Goal: Information Seeking & Learning: Learn about a topic

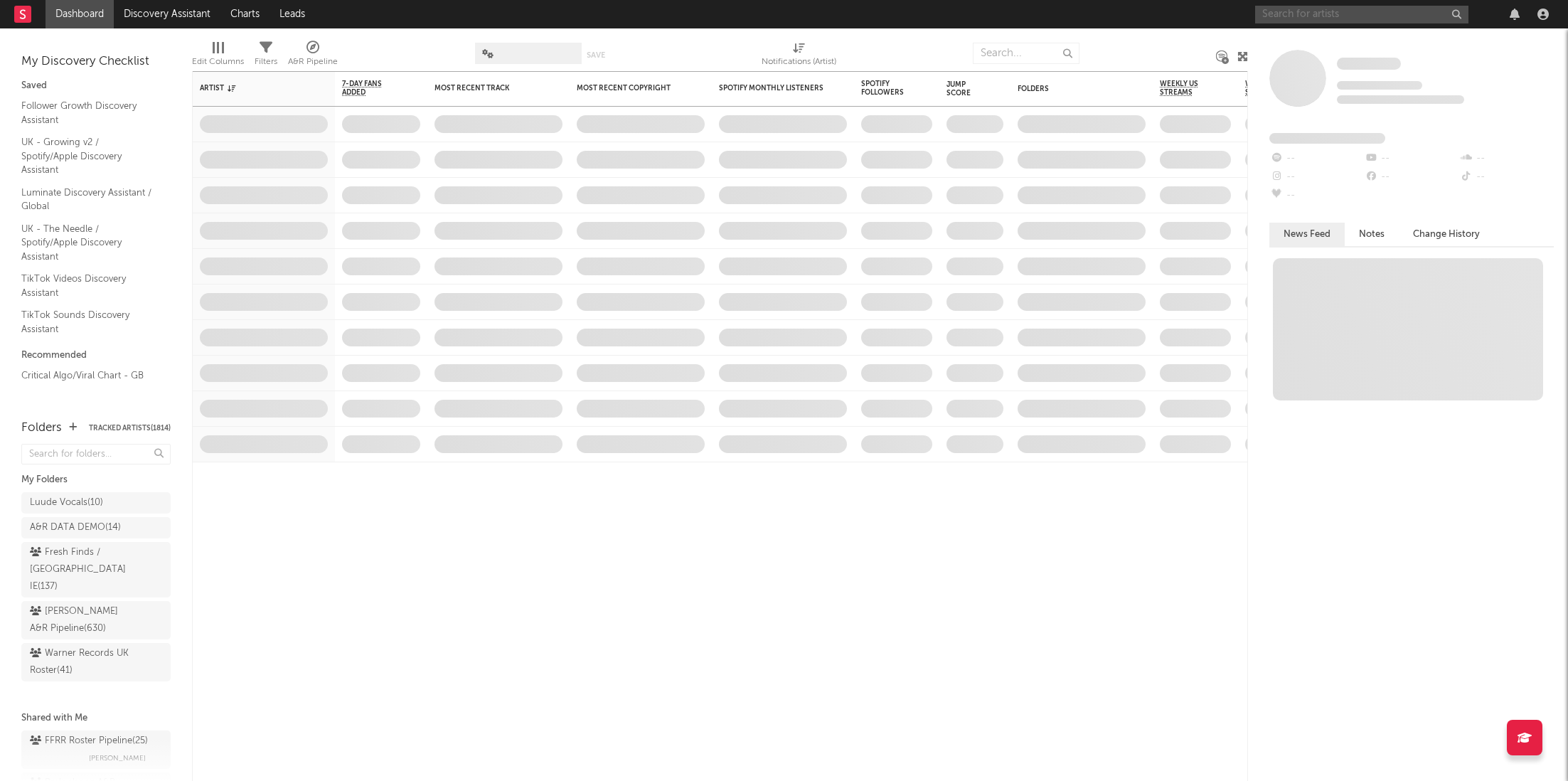
click at [1294, 12] on input "text" at bounding box center [1362, 15] width 214 height 18
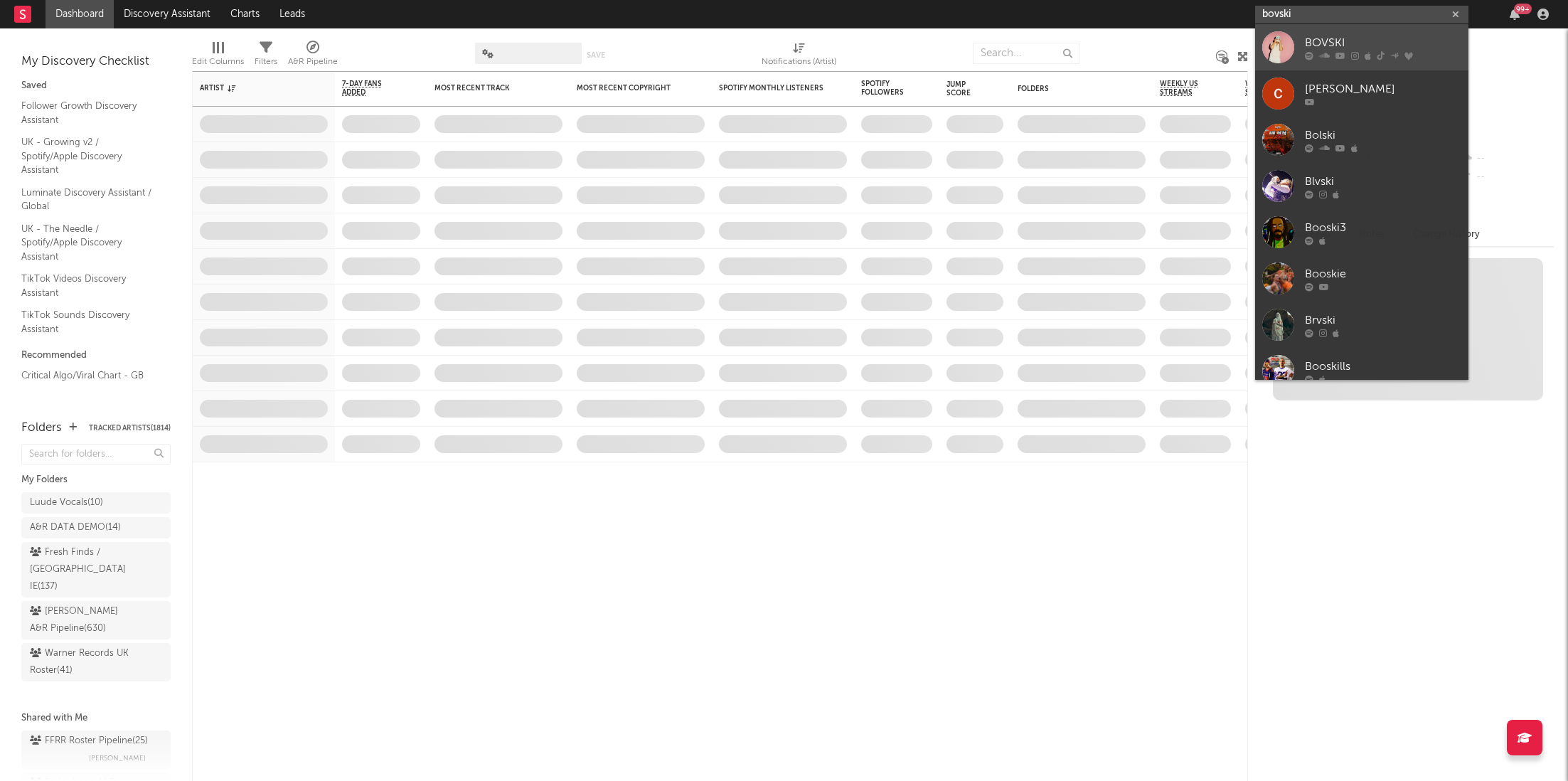
type input "bovski"
click at [1342, 64] on link "BOVSKI" at bounding box center [1362, 47] width 214 height 46
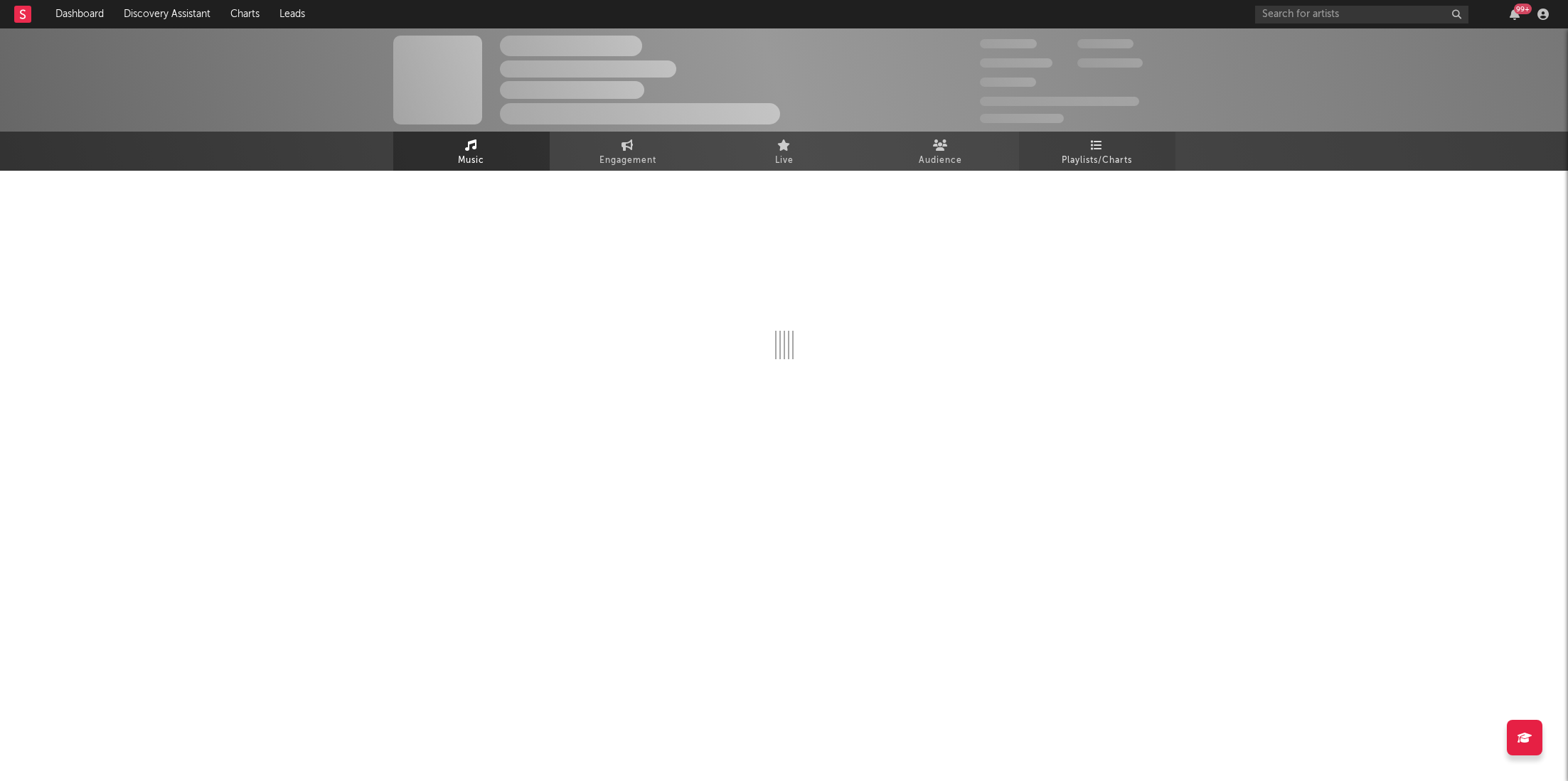
click at [1112, 147] on div "The Artist Name Unknown Location | Shoegaze Edit Track Benchmark Summary 300,00…" at bounding box center [784, 99] width 1568 height 142
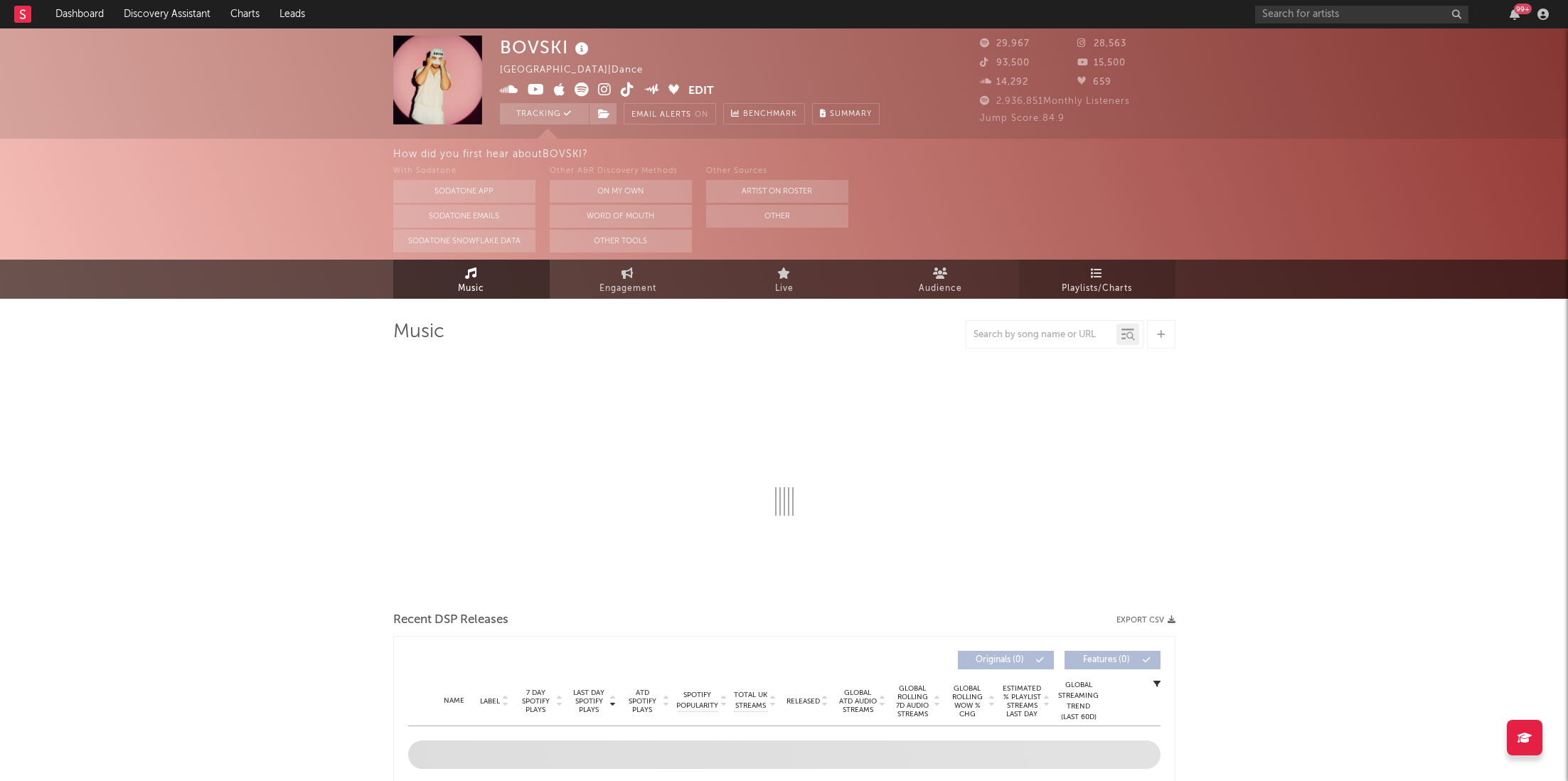
click at [1074, 280] on span "Playlists/Charts" at bounding box center [1096, 288] width 70 height 17
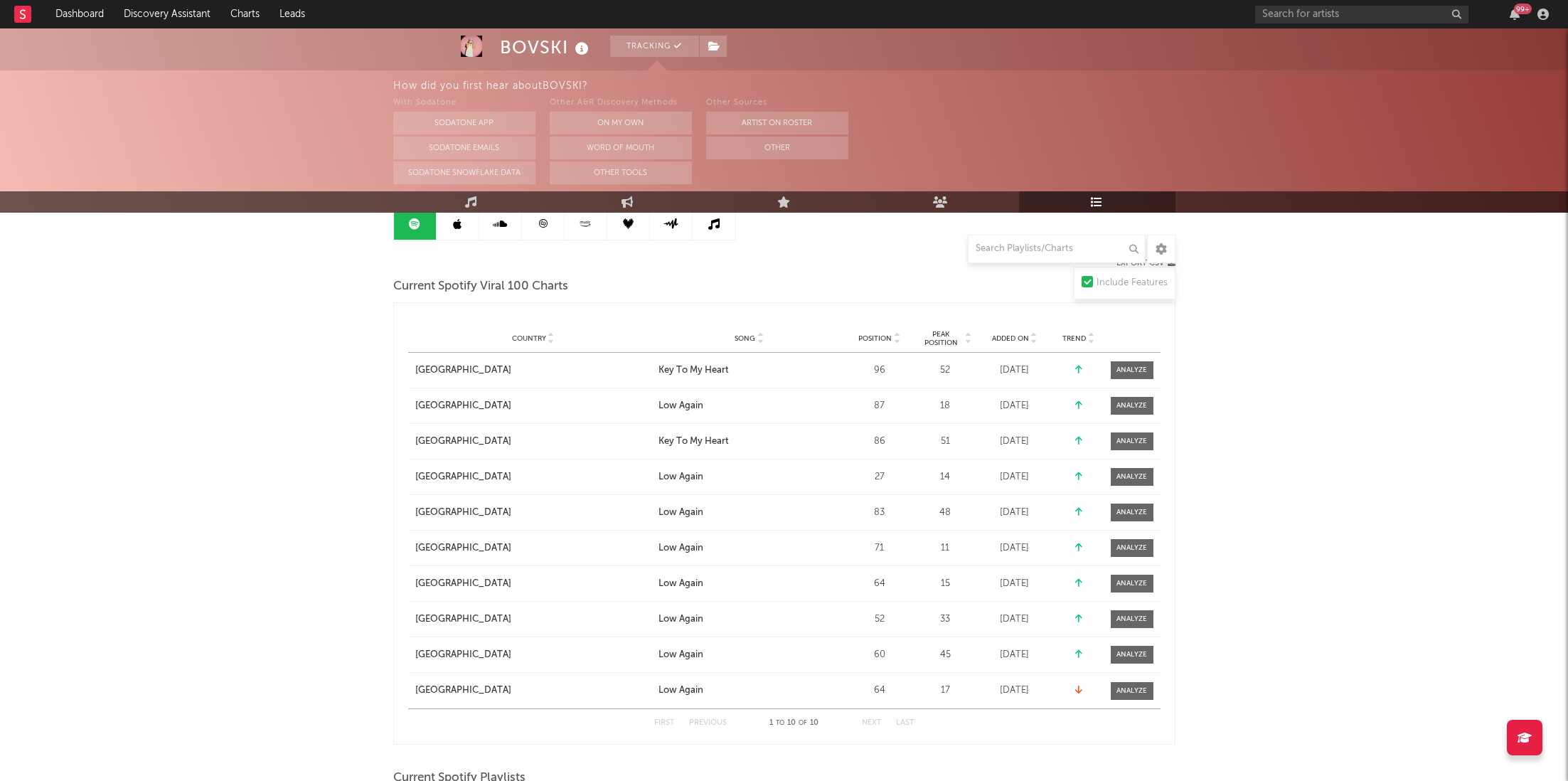
scroll to position [154, 0]
click at [944, 335] on span "Peak Position" at bounding box center [941, 336] width 45 height 17
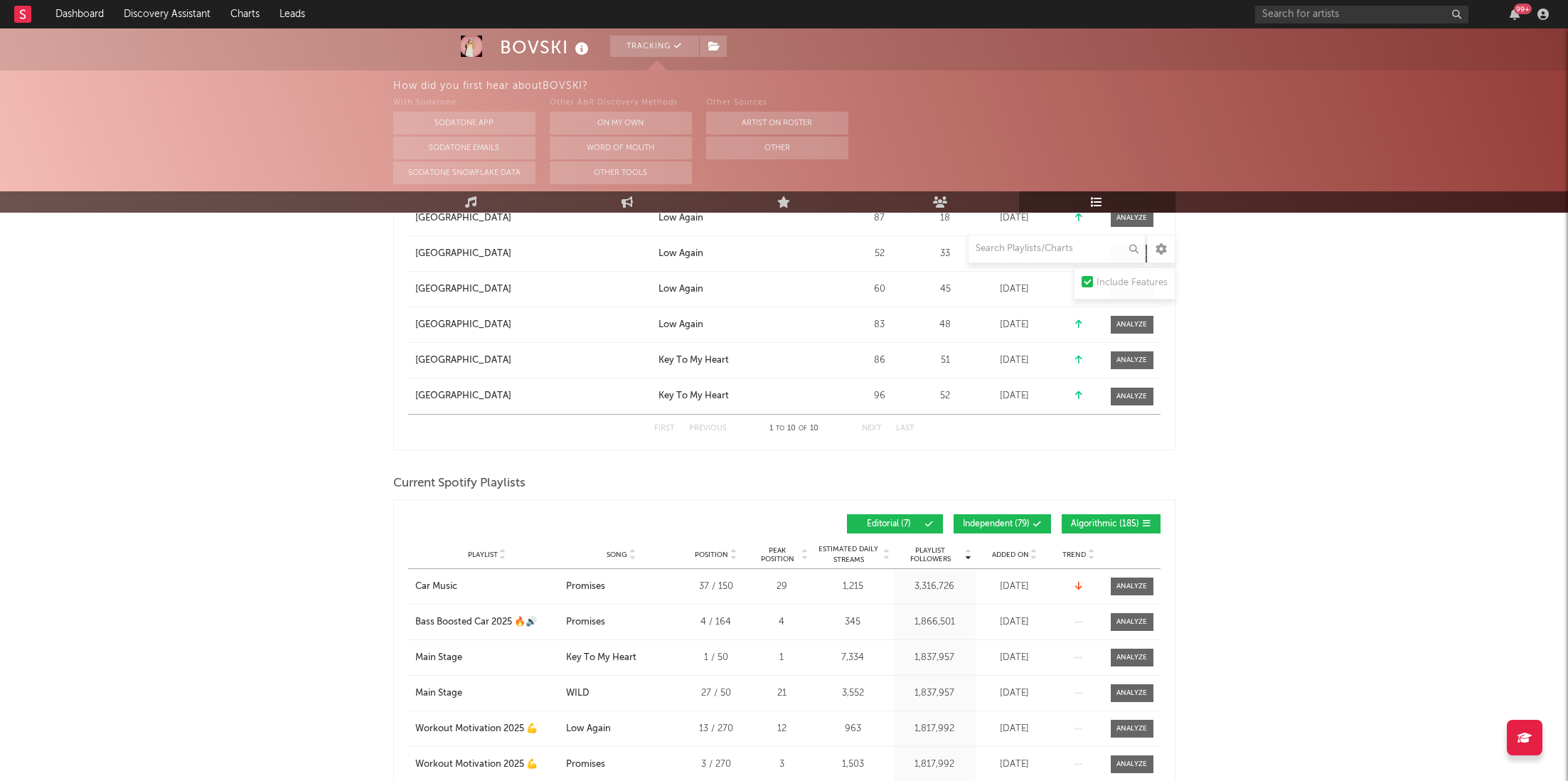
scroll to position [491, 0]
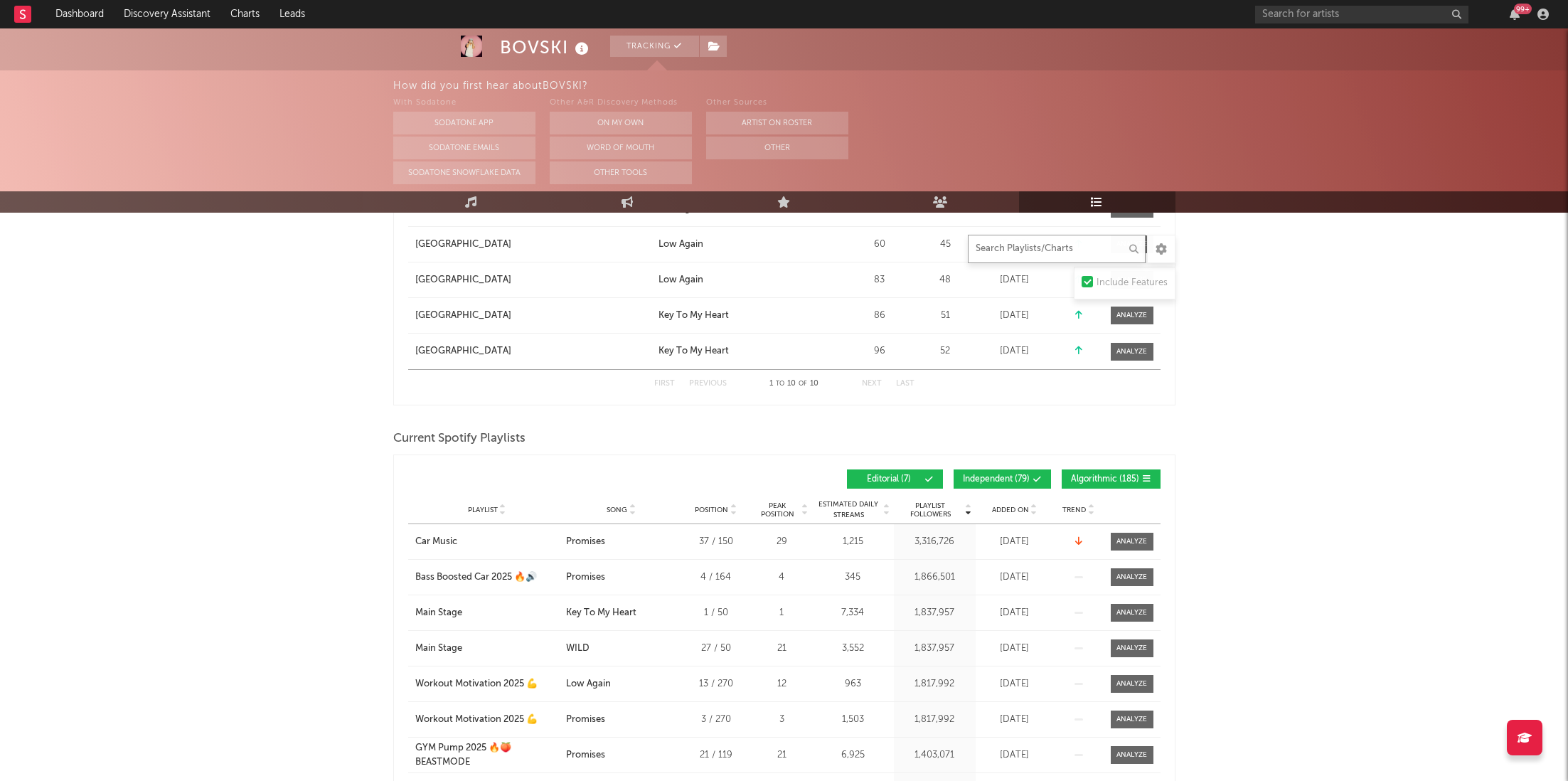
click at [1049, 244] on input "text" at bounding box center [1057, 248] width 178 height 28
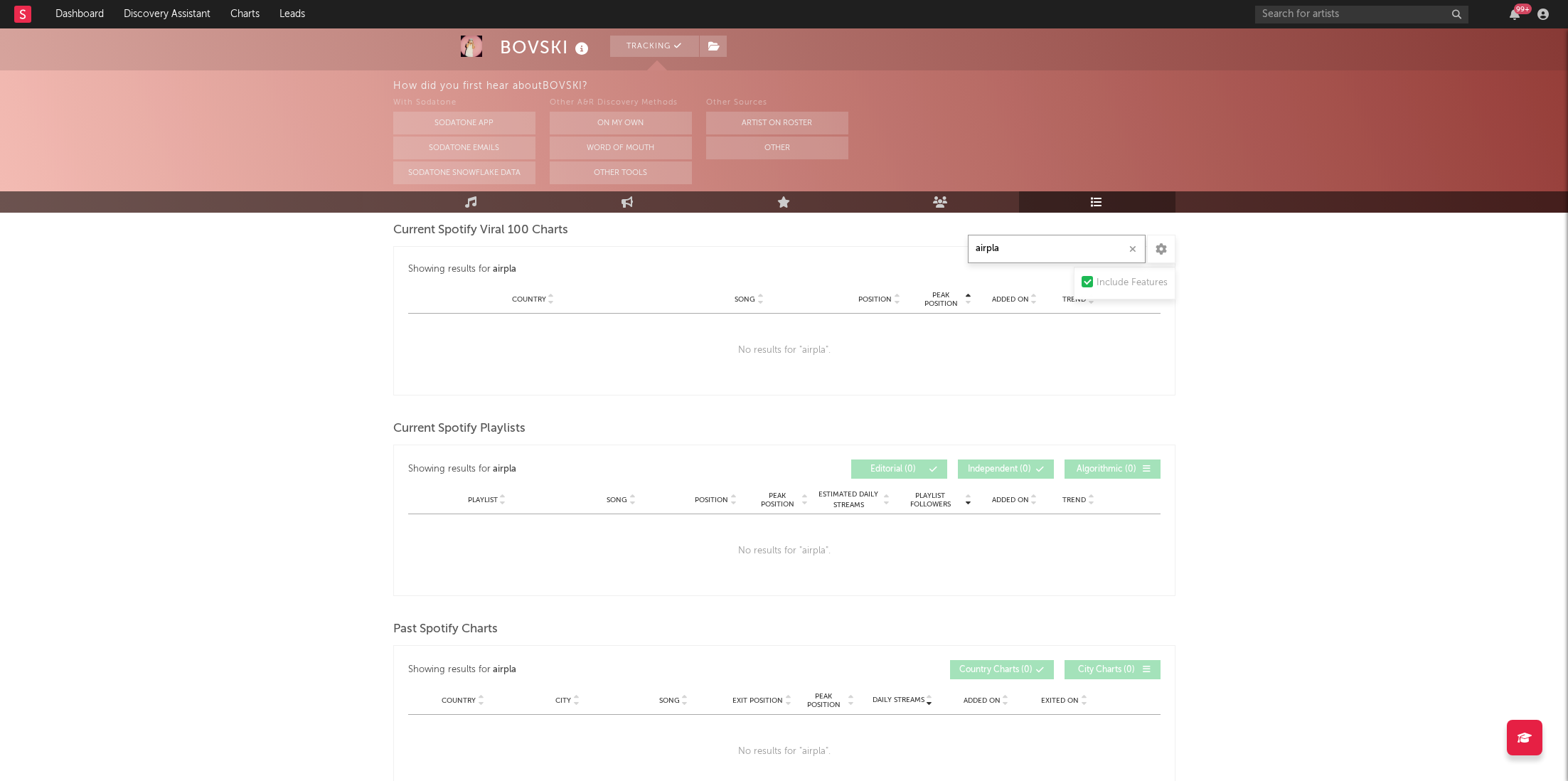
scroll to position [0, 0]
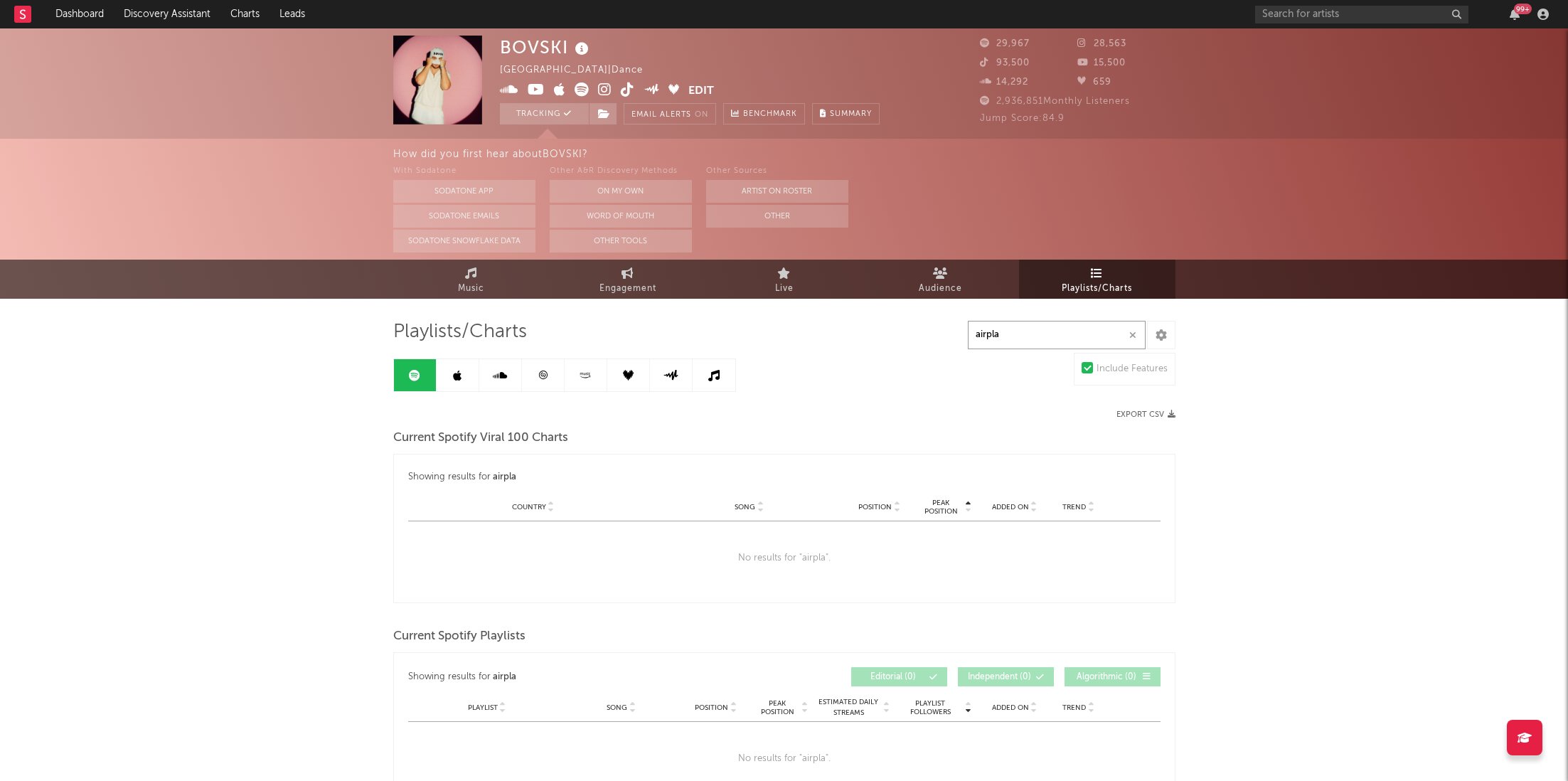
type input "airpla"
click at [463, 374] on link at bounding box center [457, 375] width 43 height 32
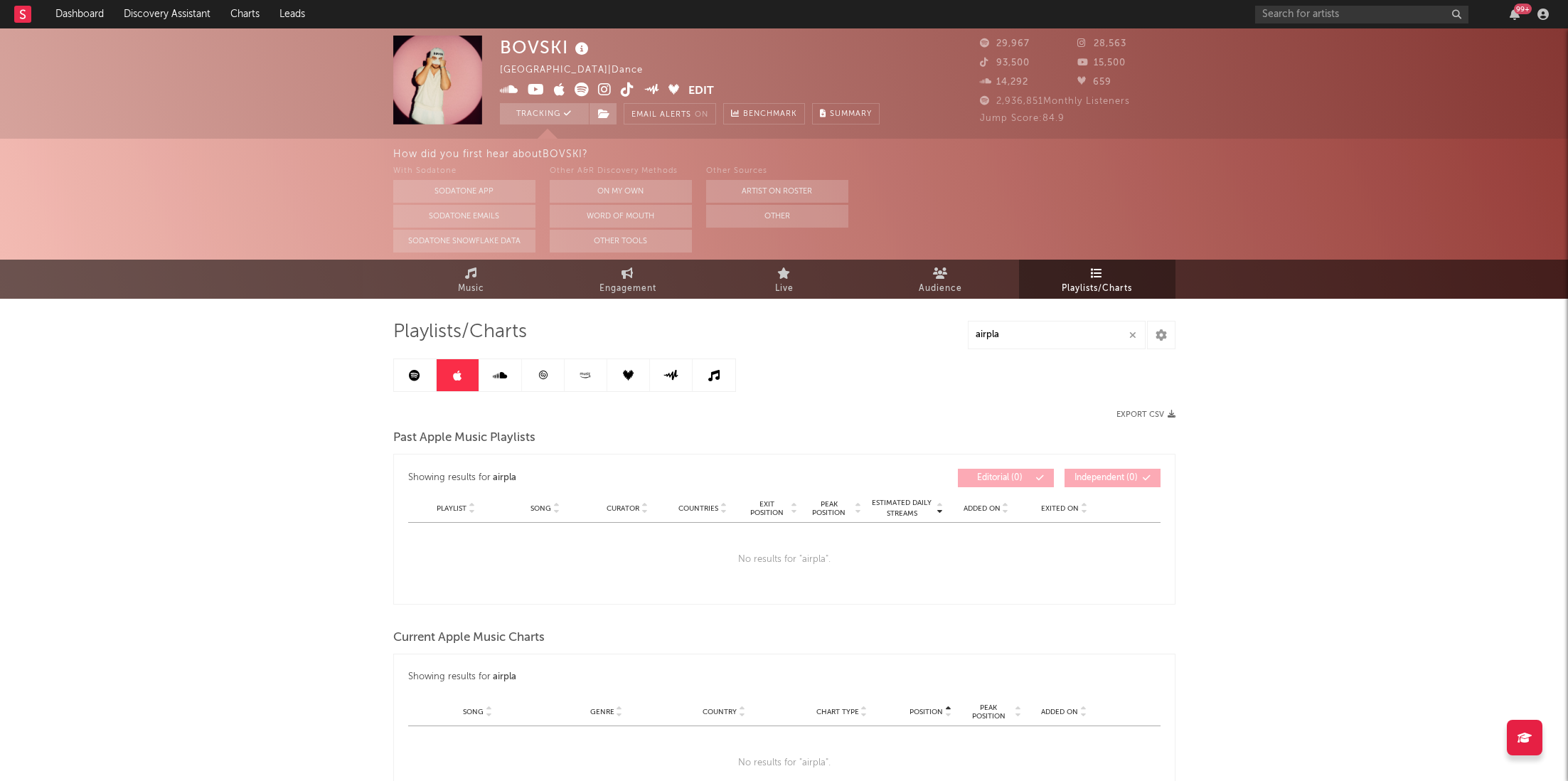
click at [493, 380] on icon at bounding box center [500, 375] width 15 height 12
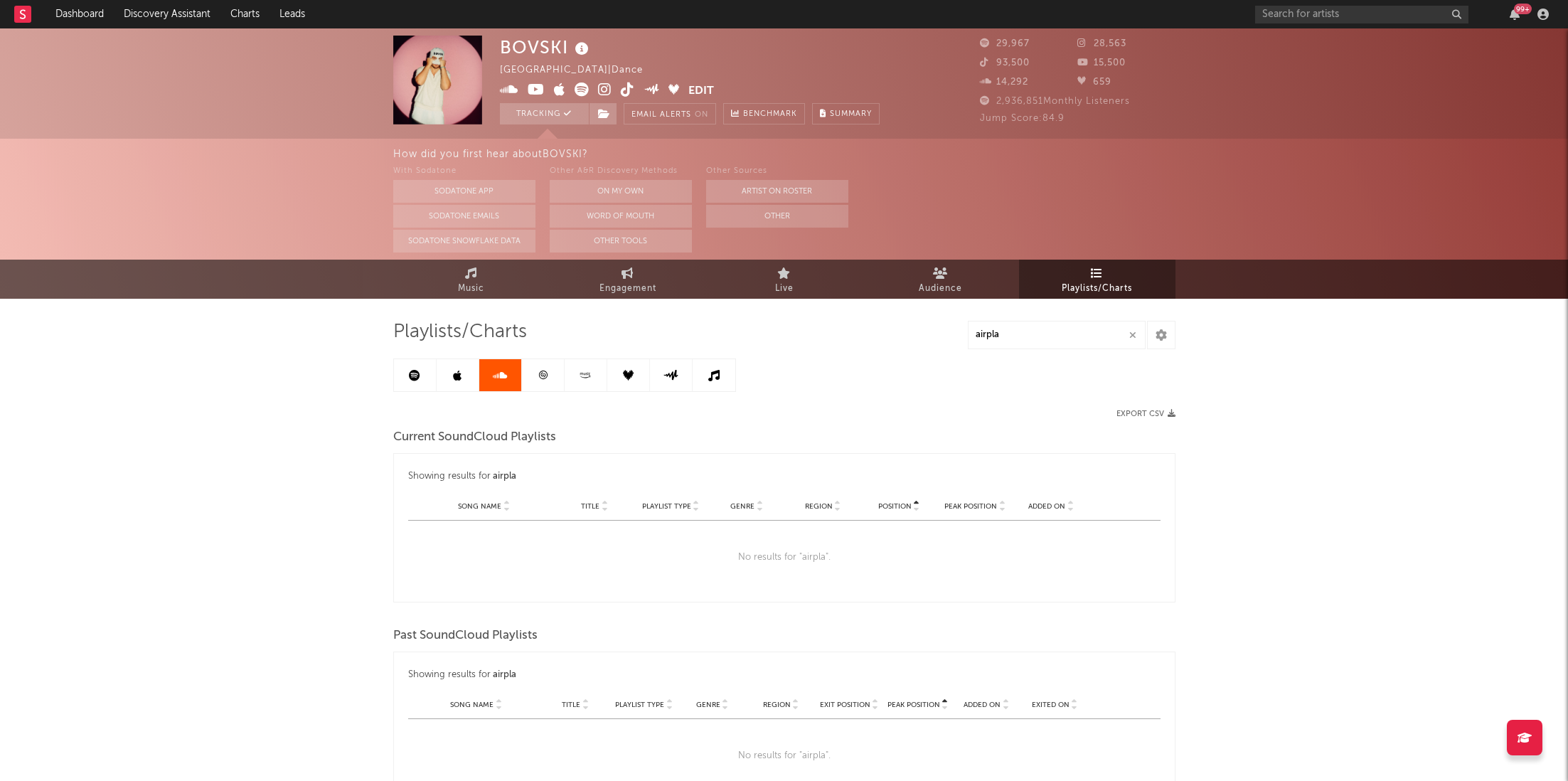
click at [532, 383] on link at bounding box center [543, 375] width 43 height 32
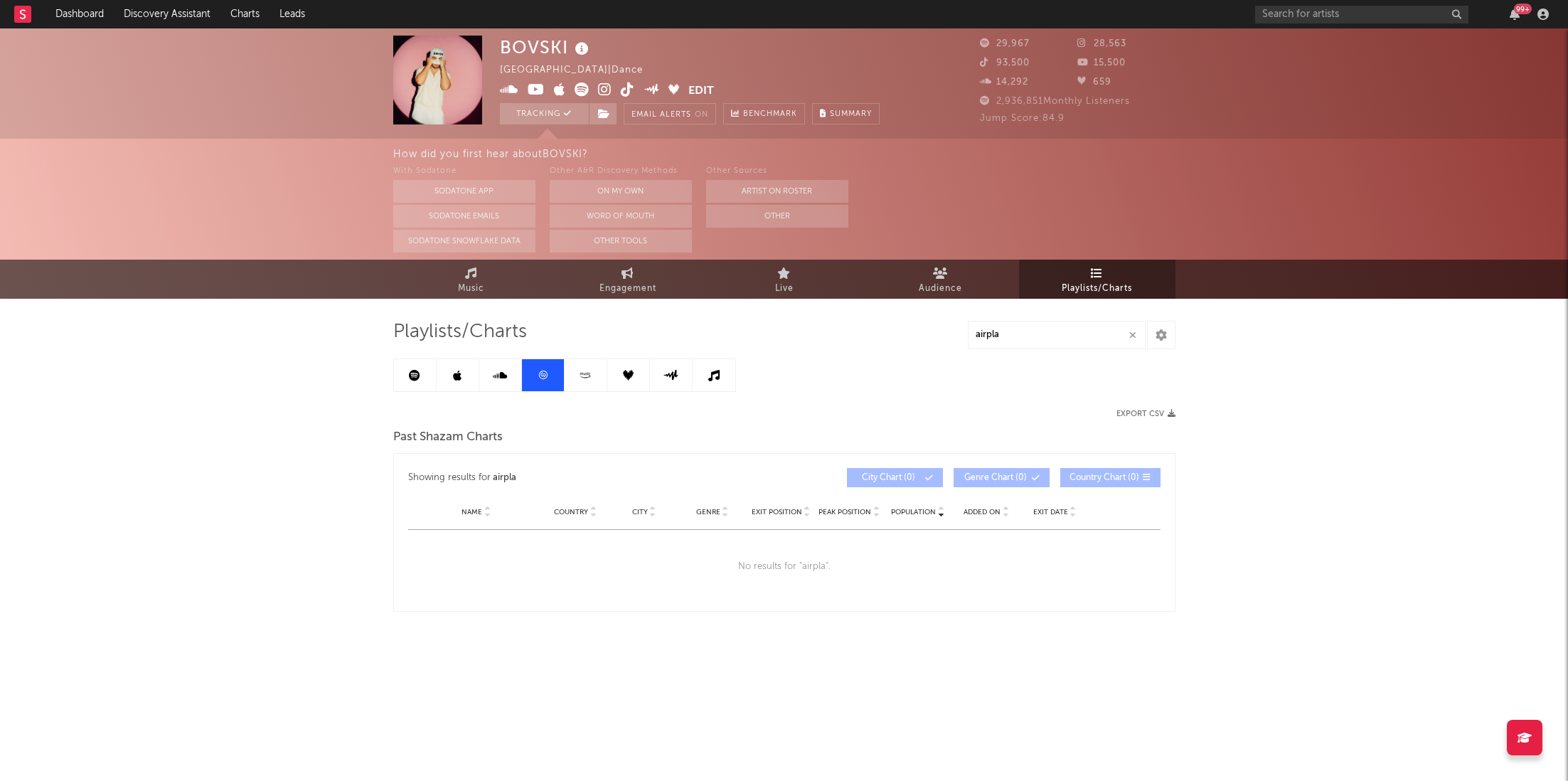
click at [575, 377] on link at bounding box center [585, 375] width 43 height 32
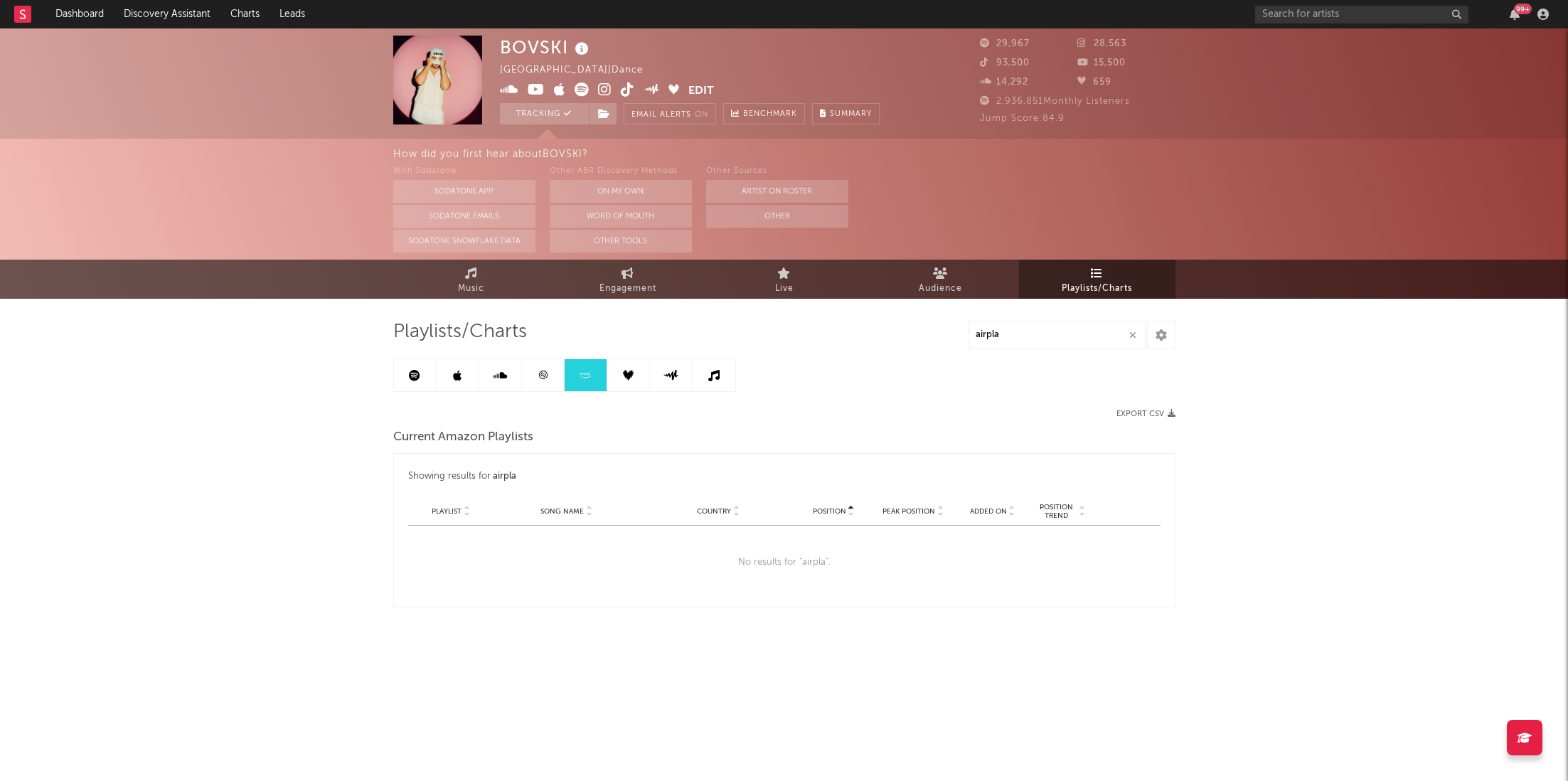
click at [636, 371] on link at bounding box center [628, 375] width 43 height 32
click at [663, 370] on icon at bounding box center [671, 375] width 16 height 11
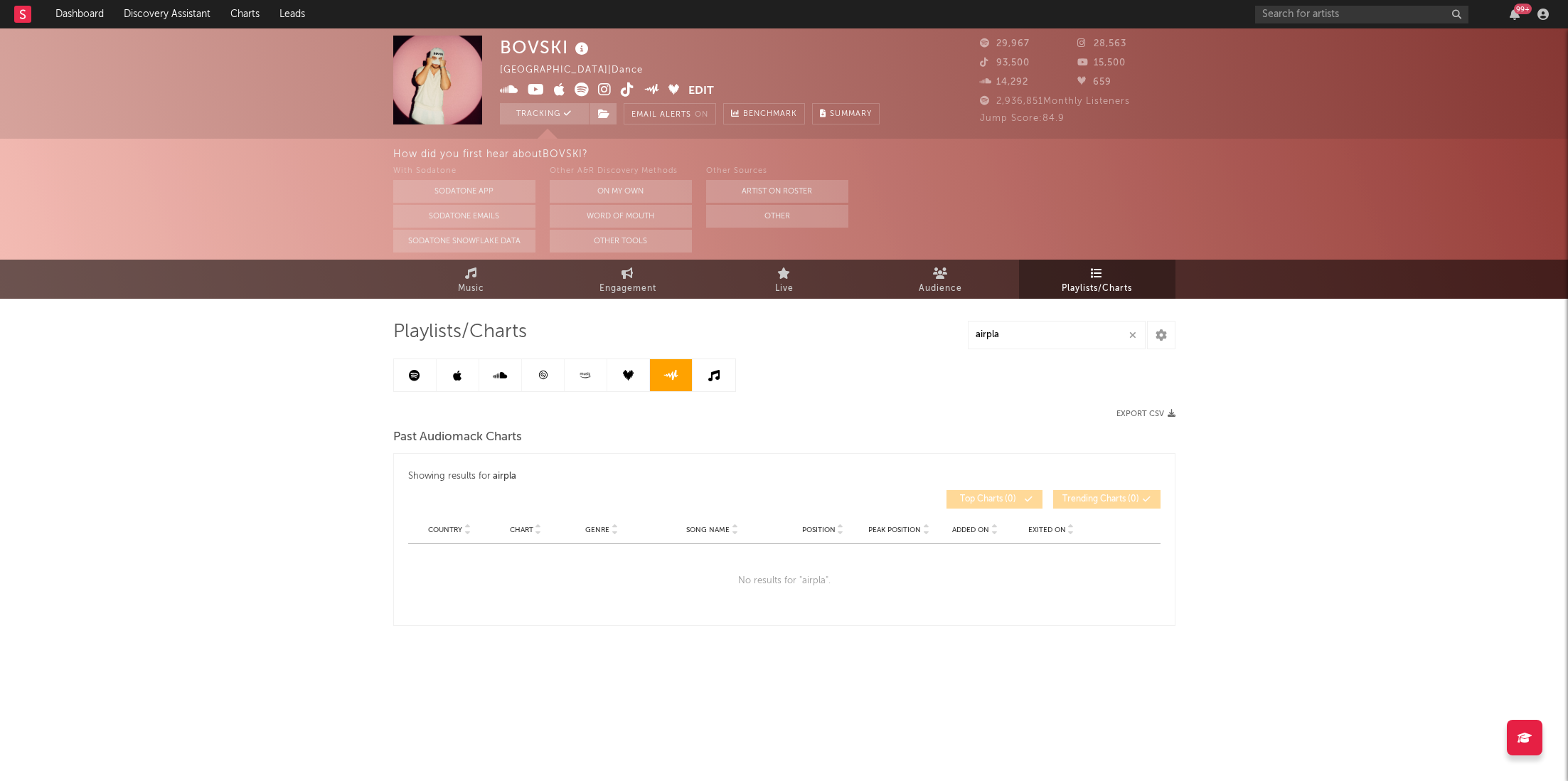
click at [701, 366] on link at bounding box center [714, 375] width 43 height 32
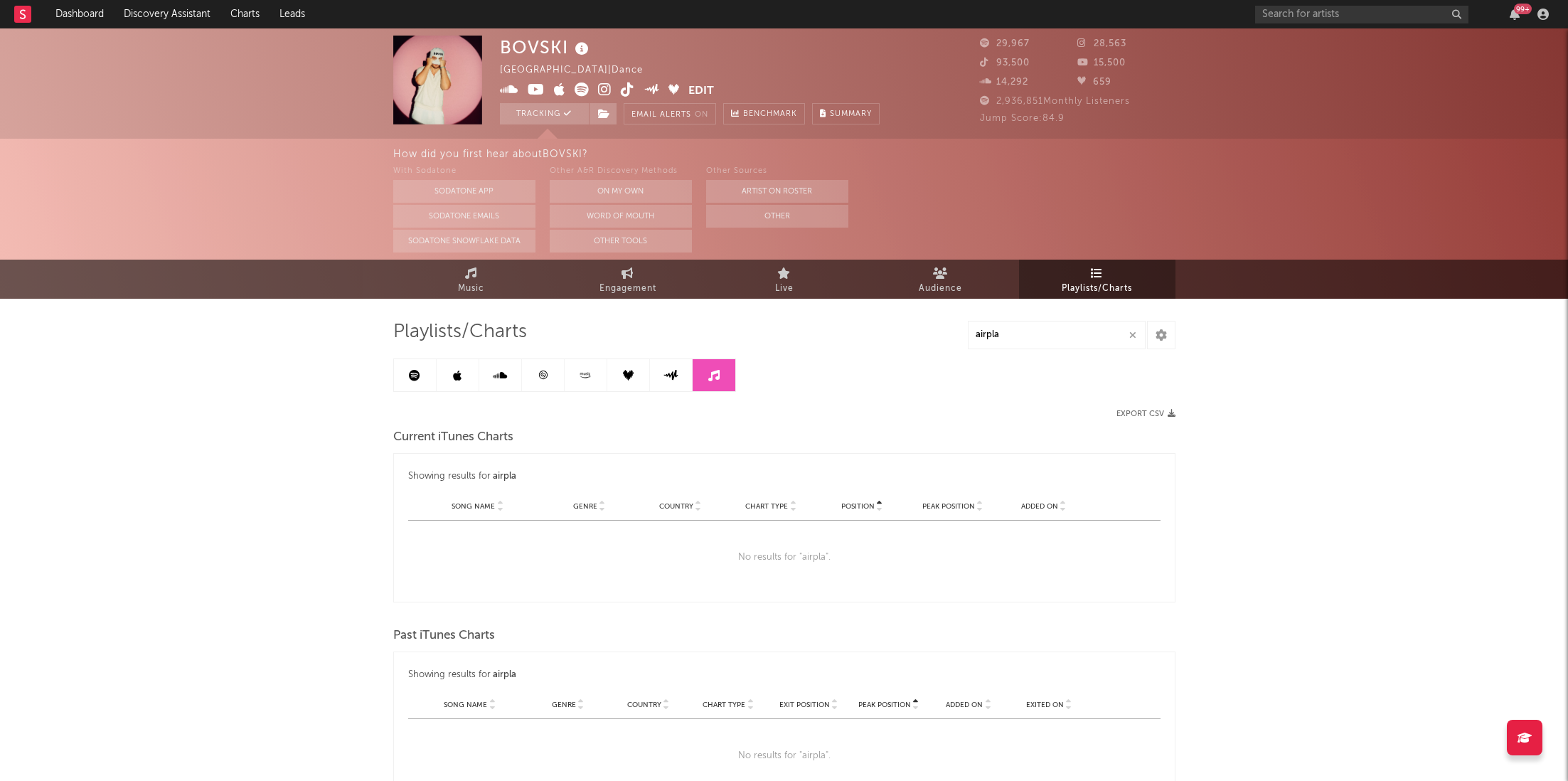
click at [424, 377] on link at bounding box center [414, 375] width 43 height 32
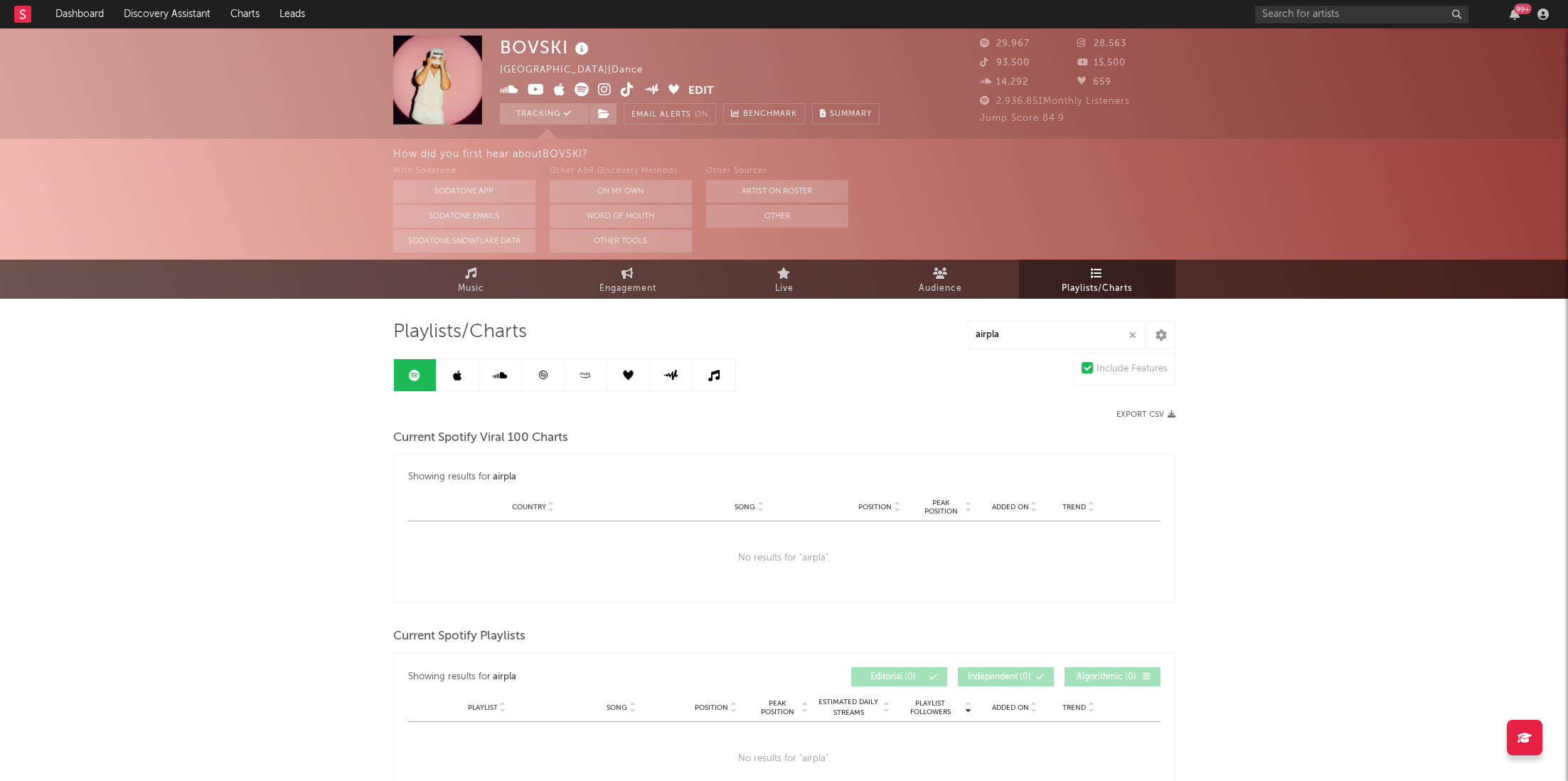
click at [460, 375] on icon at bounding box center [456, 375] width 8 height 12
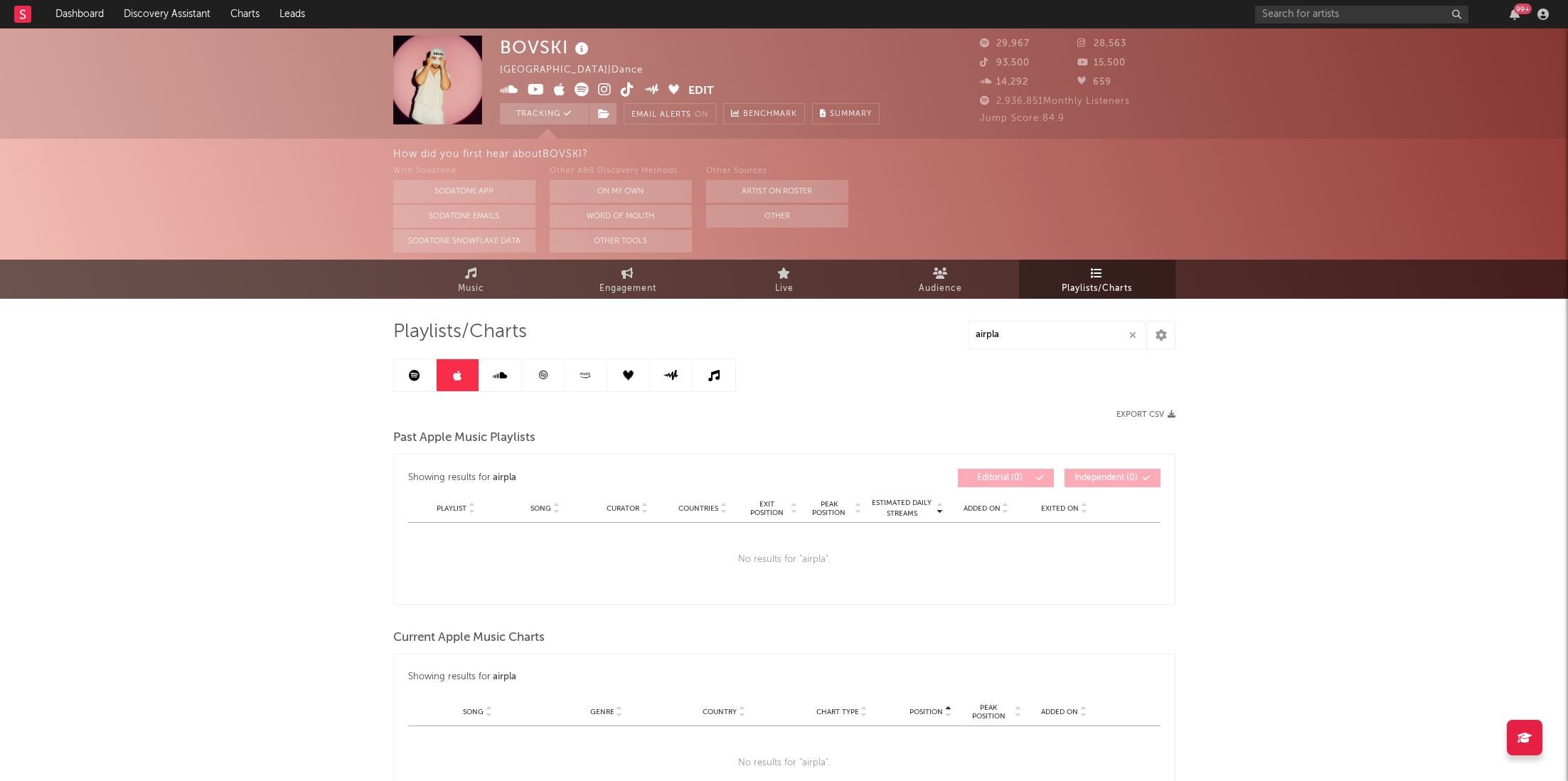
click at [499, 367] on link at bounding box center [500, 375] width 43 height 32
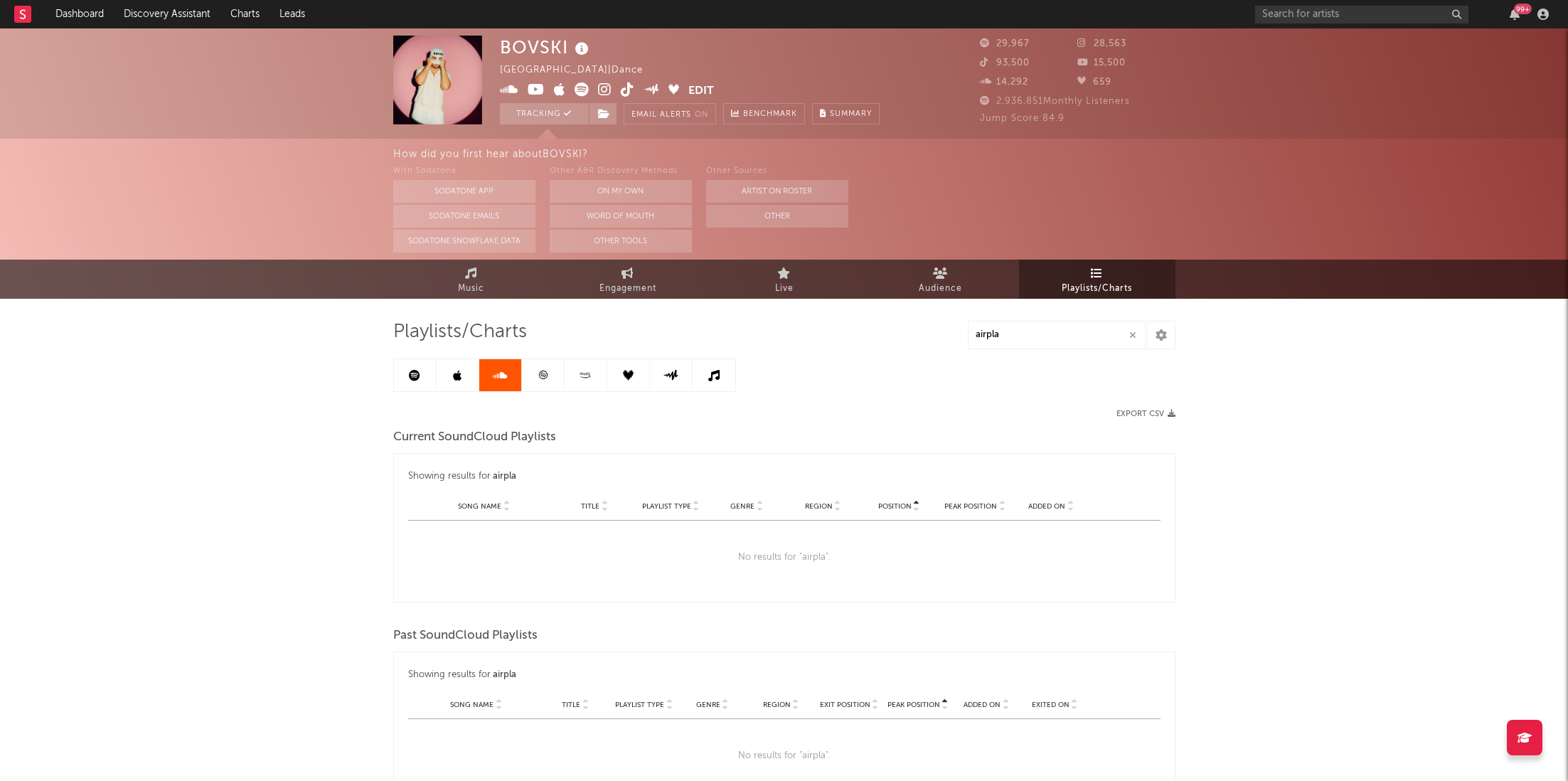
click at [542, 359] on link at bounding box center [543, 375] width 43 height 32
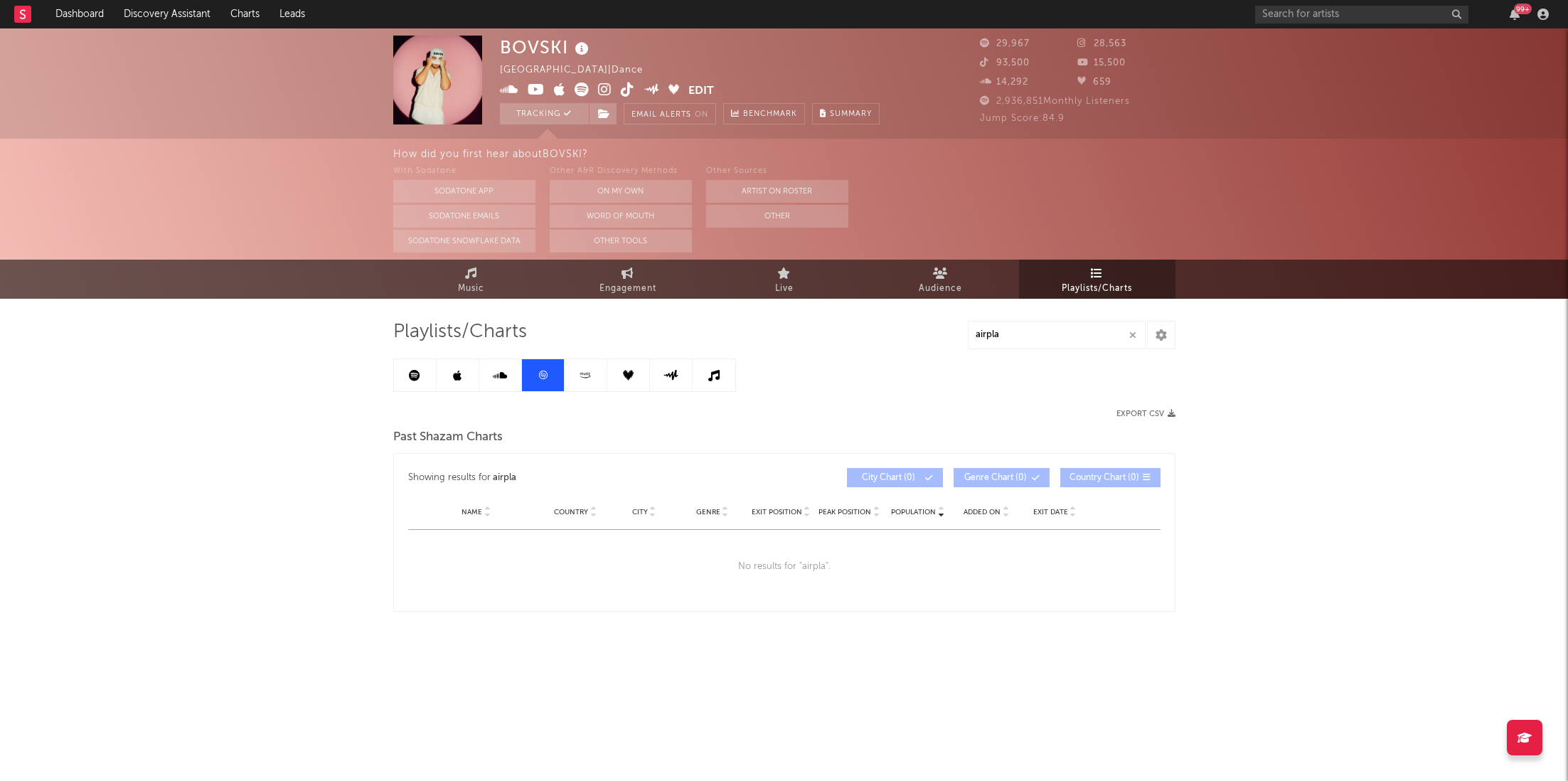
click at [577, 368] on link at bounding box center [585, 375] width 43 height 32
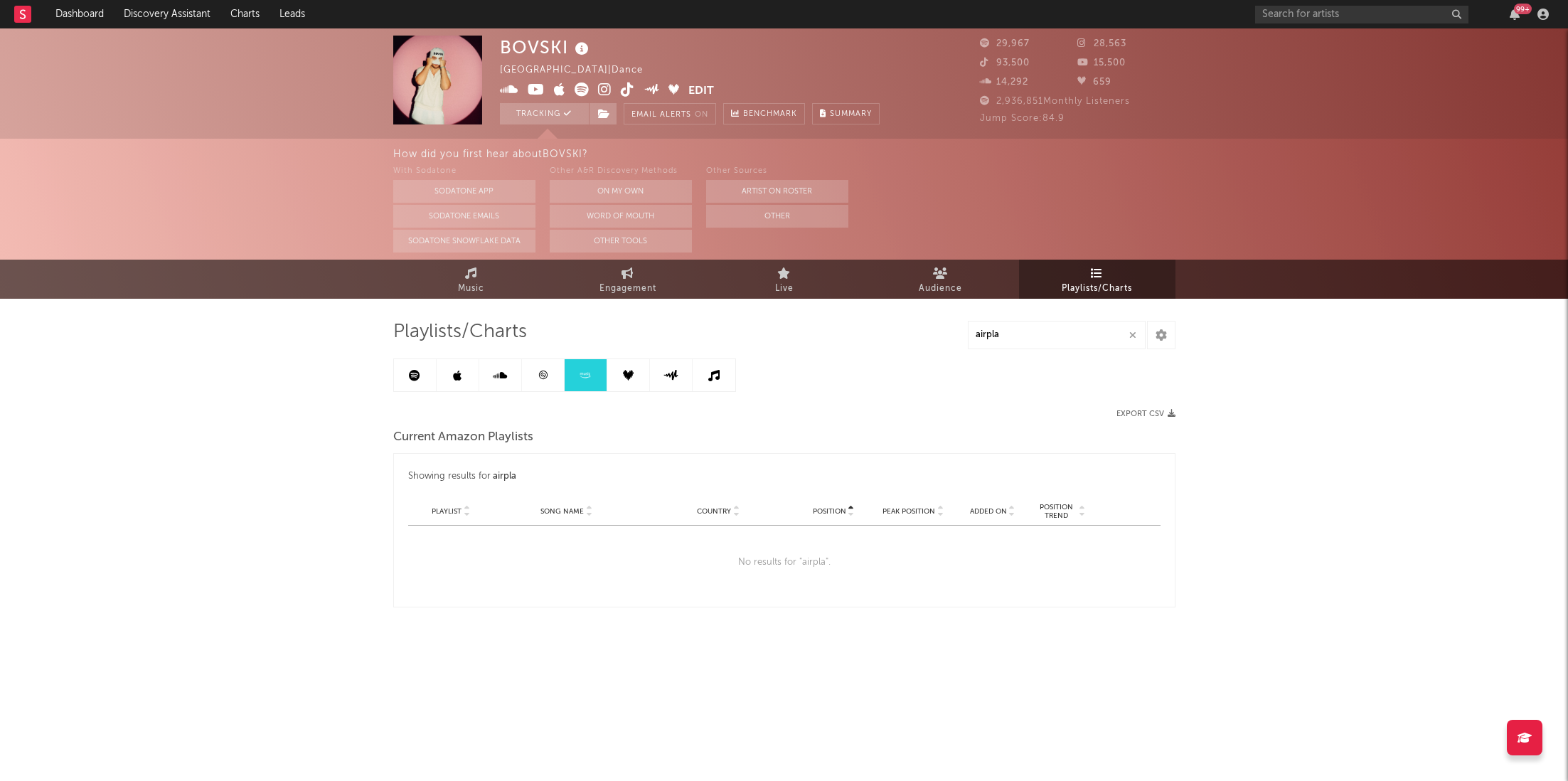
click at [629, 368] on link at bounding box center [628, 375] width 43 height 32
click at [674, 365] on link at bounding box center [671, 375] width 43 height 32
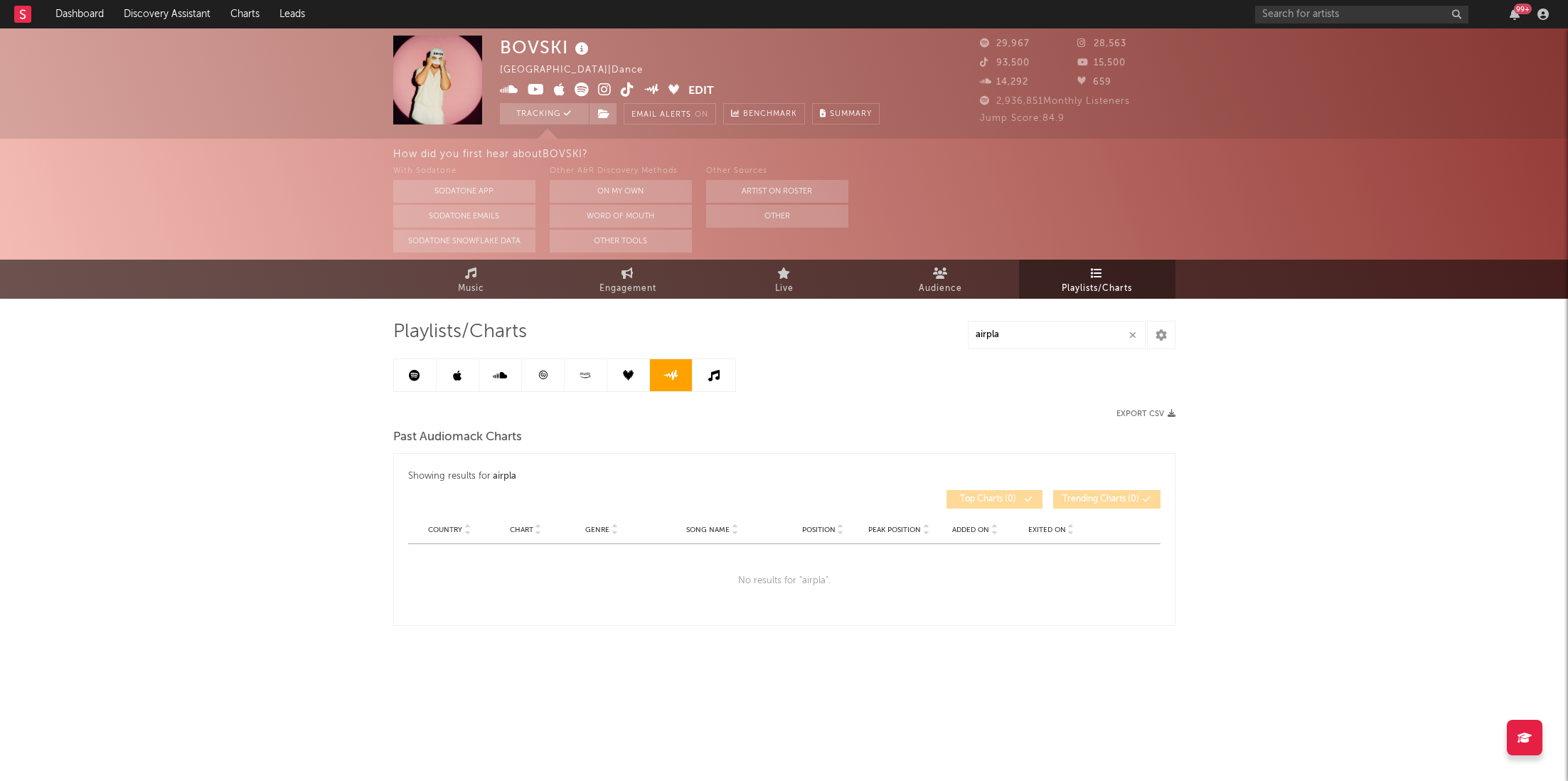
click at [709, 367] on link at bounding box center [714, 375] width 43 height 32
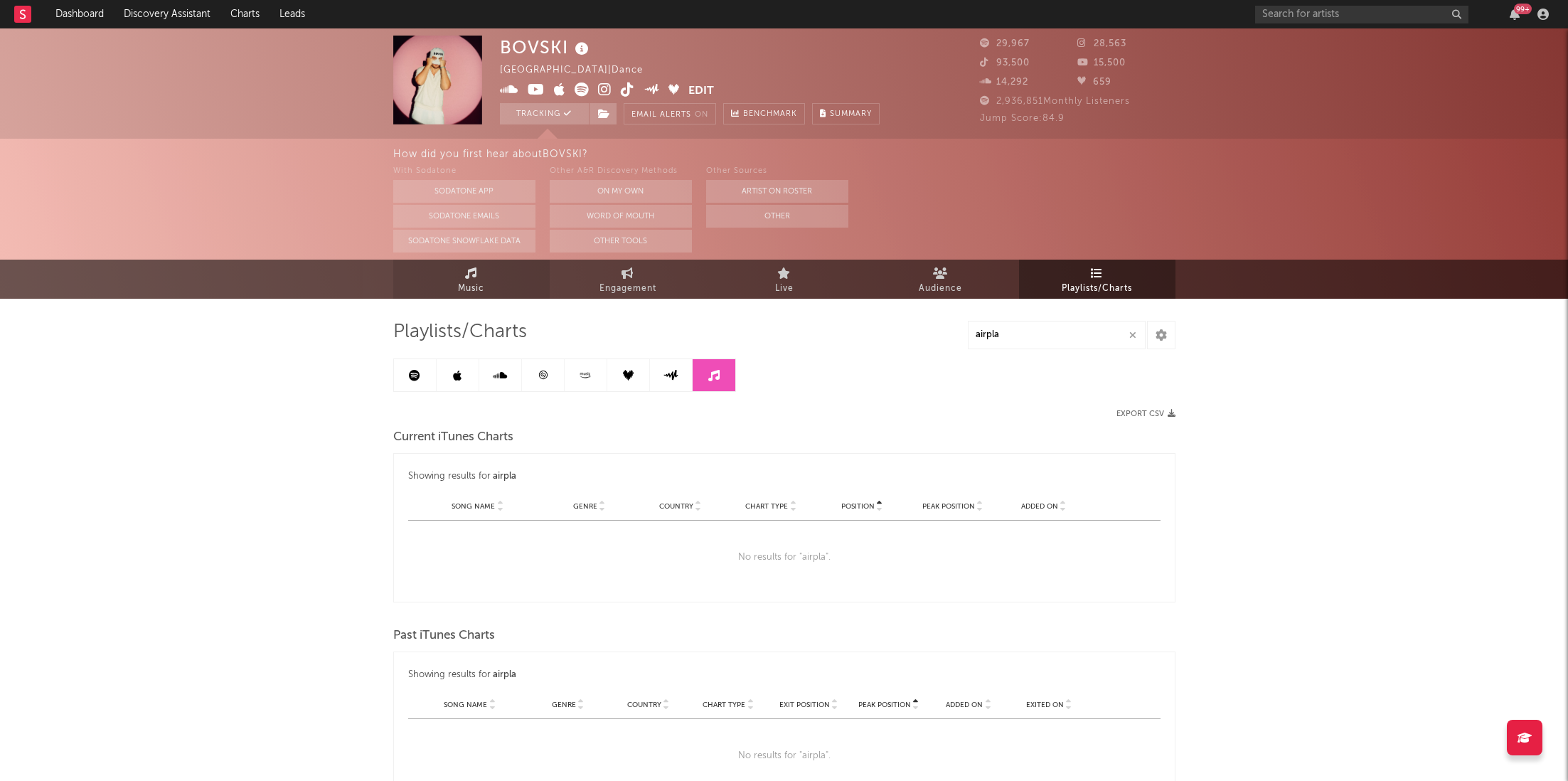
click at [498, 270] on link "Music" at bounding box center [472, 279] width 156 height 39
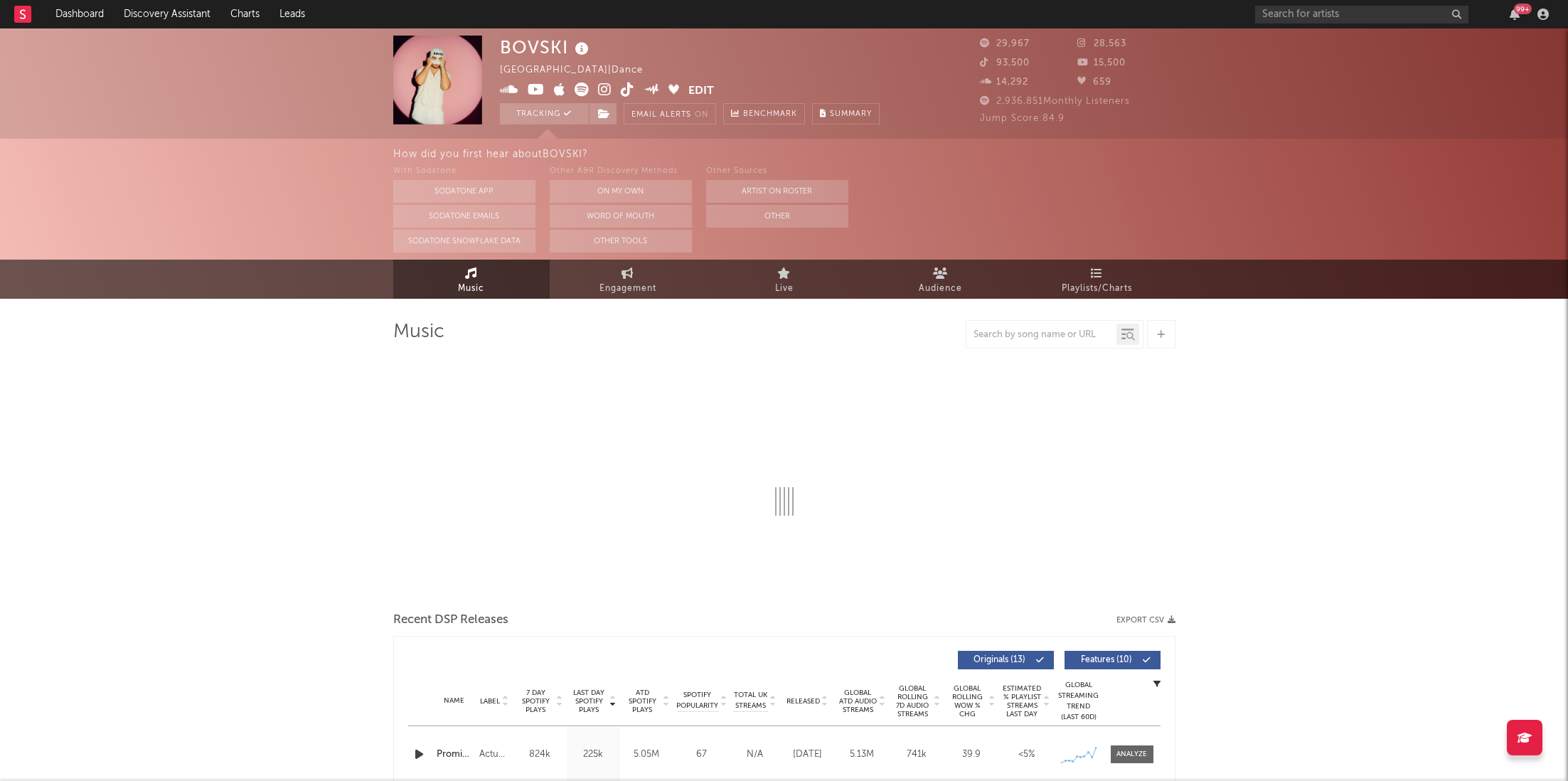
select select "6m"
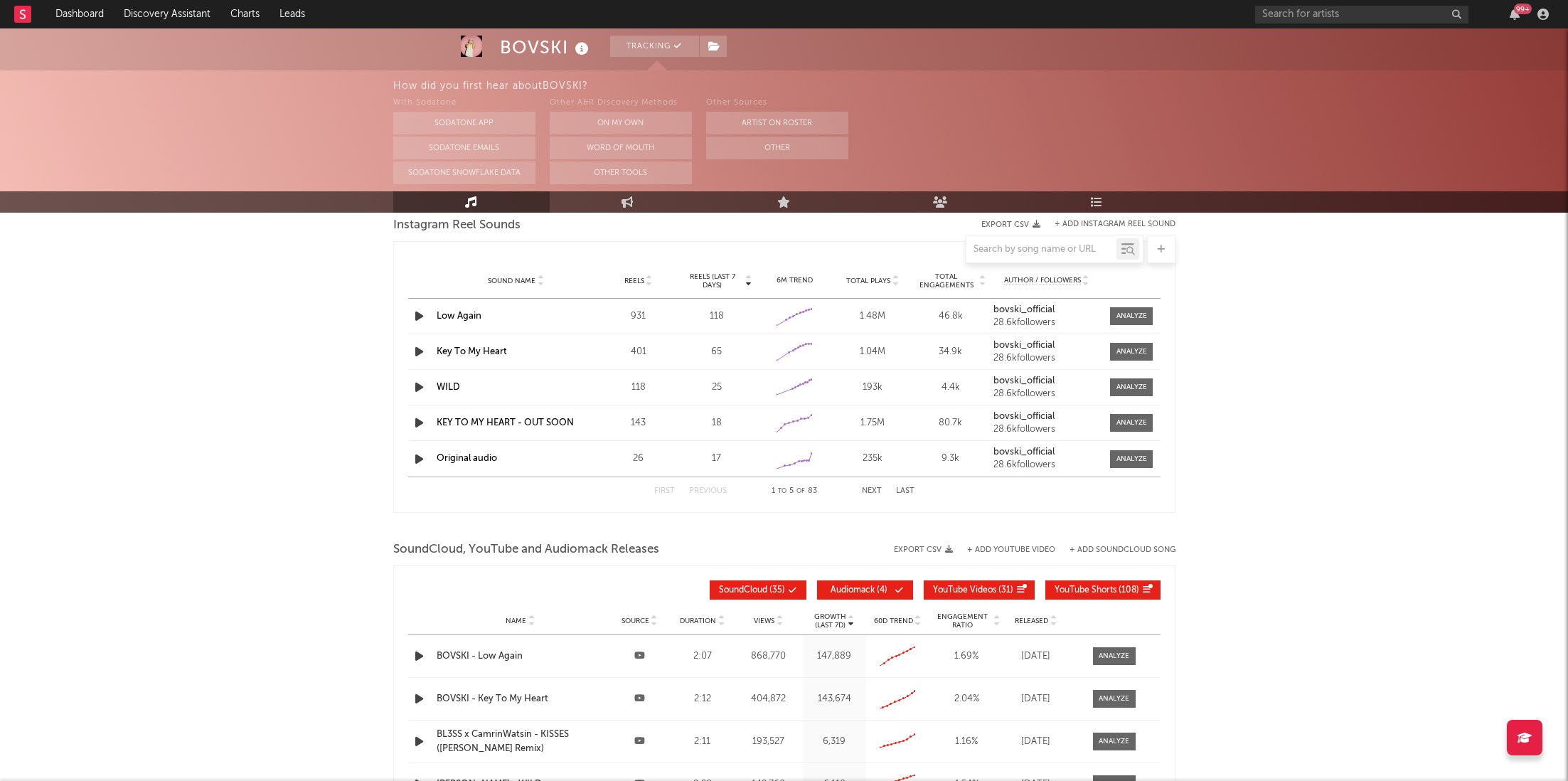
scroll to position [1301, 0]
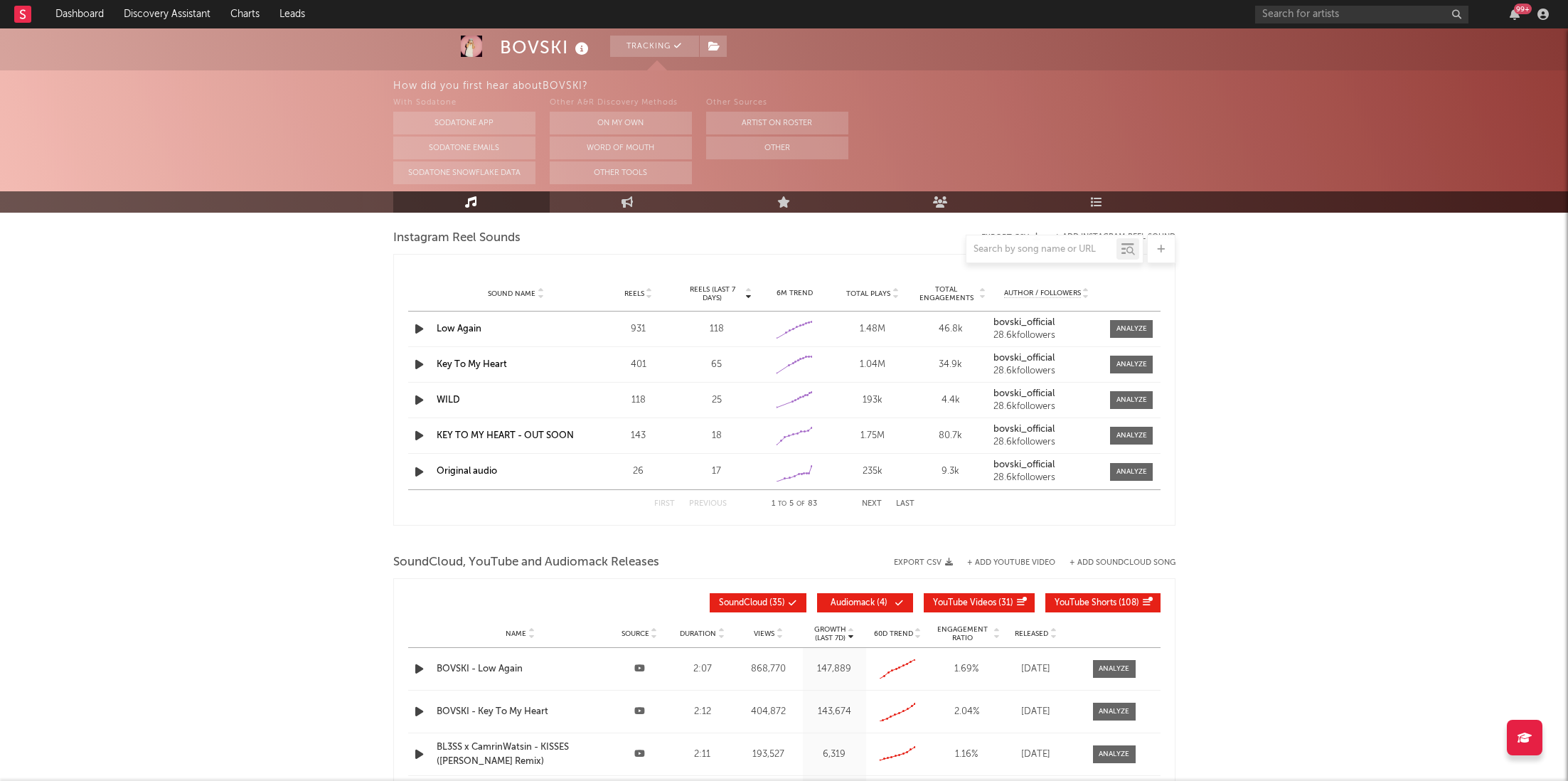
click at [1515, 12] on div "99 +" at bounding box center [1523, 9] width 18 height 11
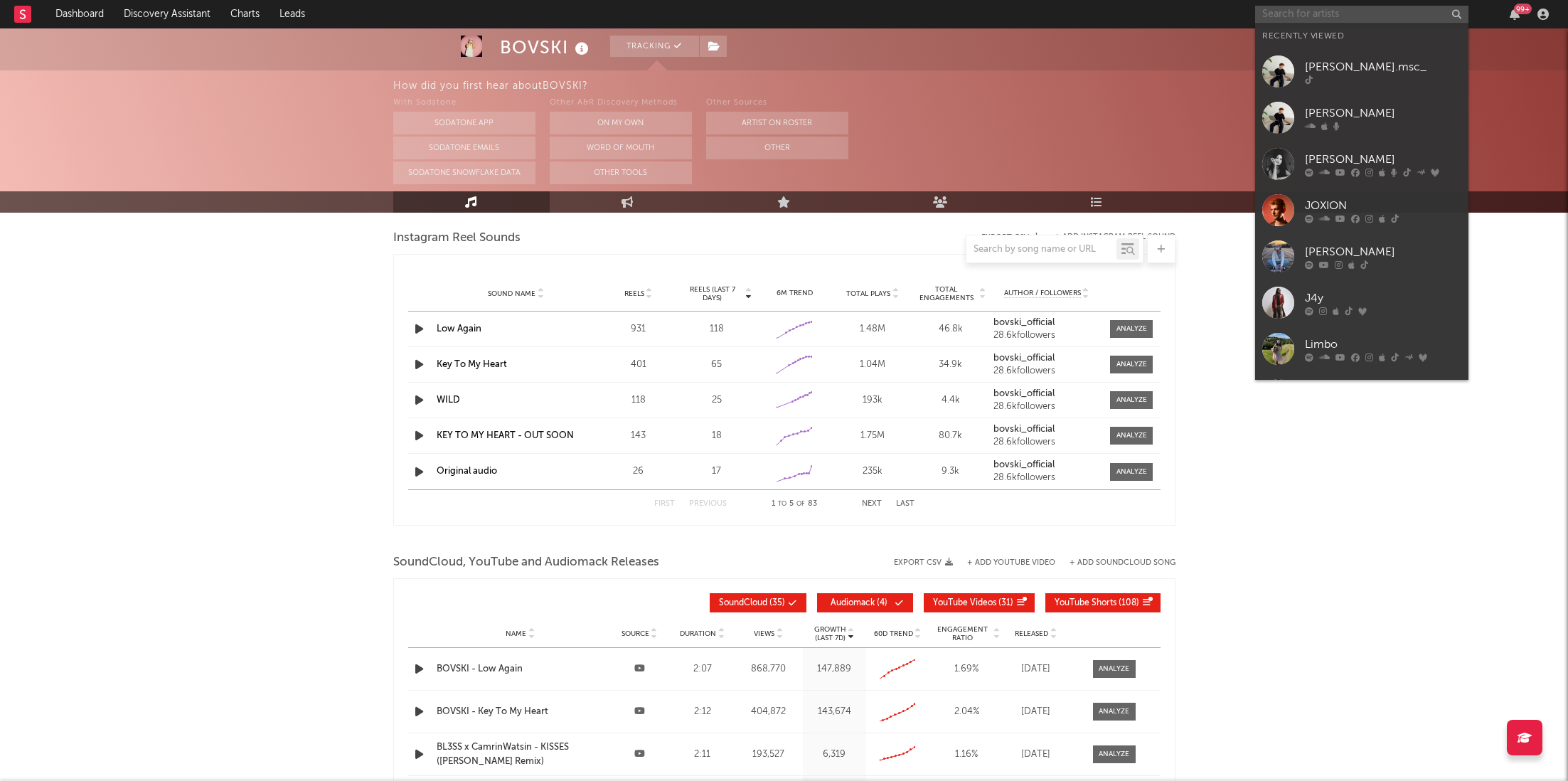
click at [1320, 11] on input "text" at bounding box center [1362, 15] width 214 height 18
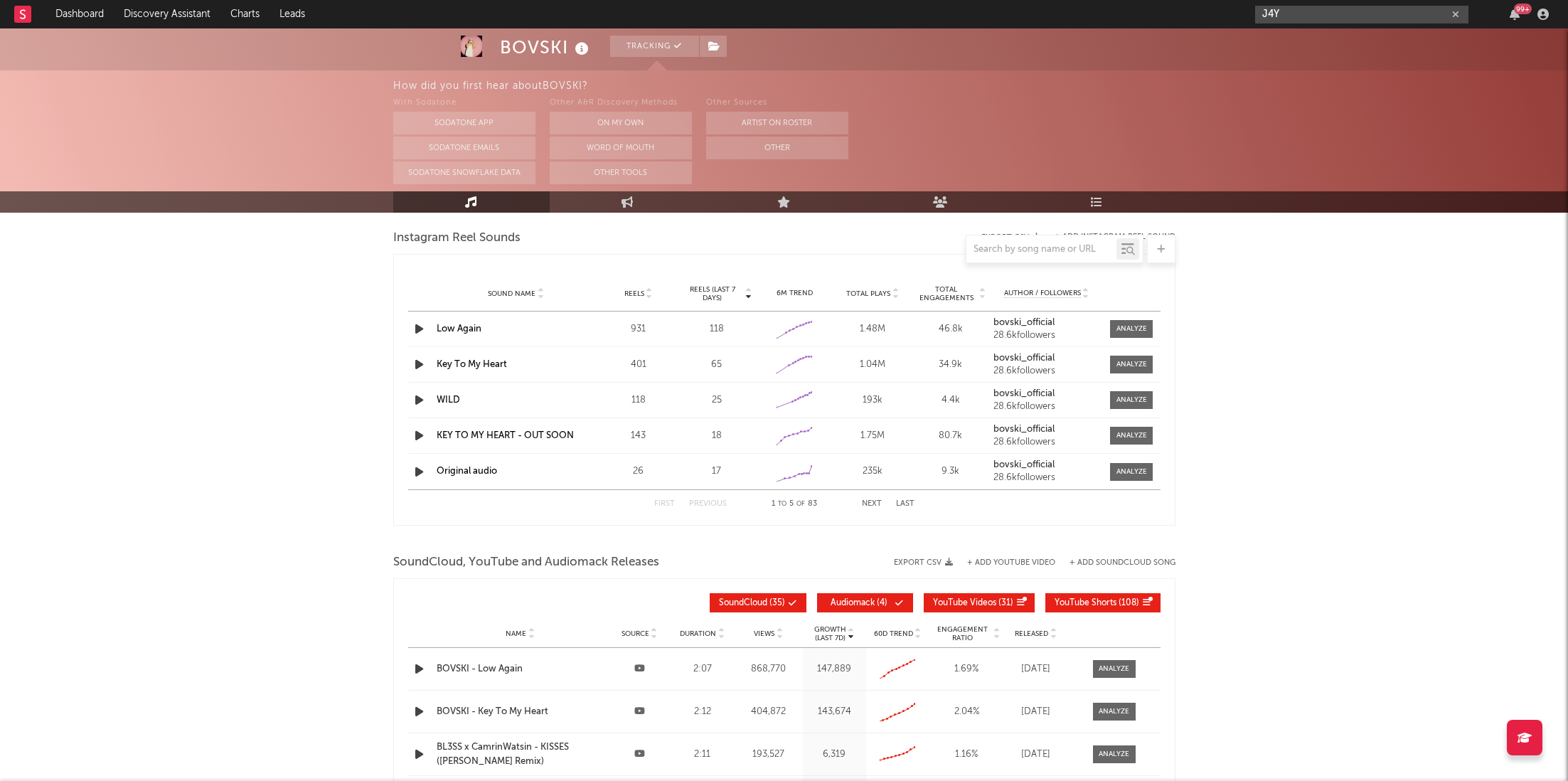
type input "J4Y"
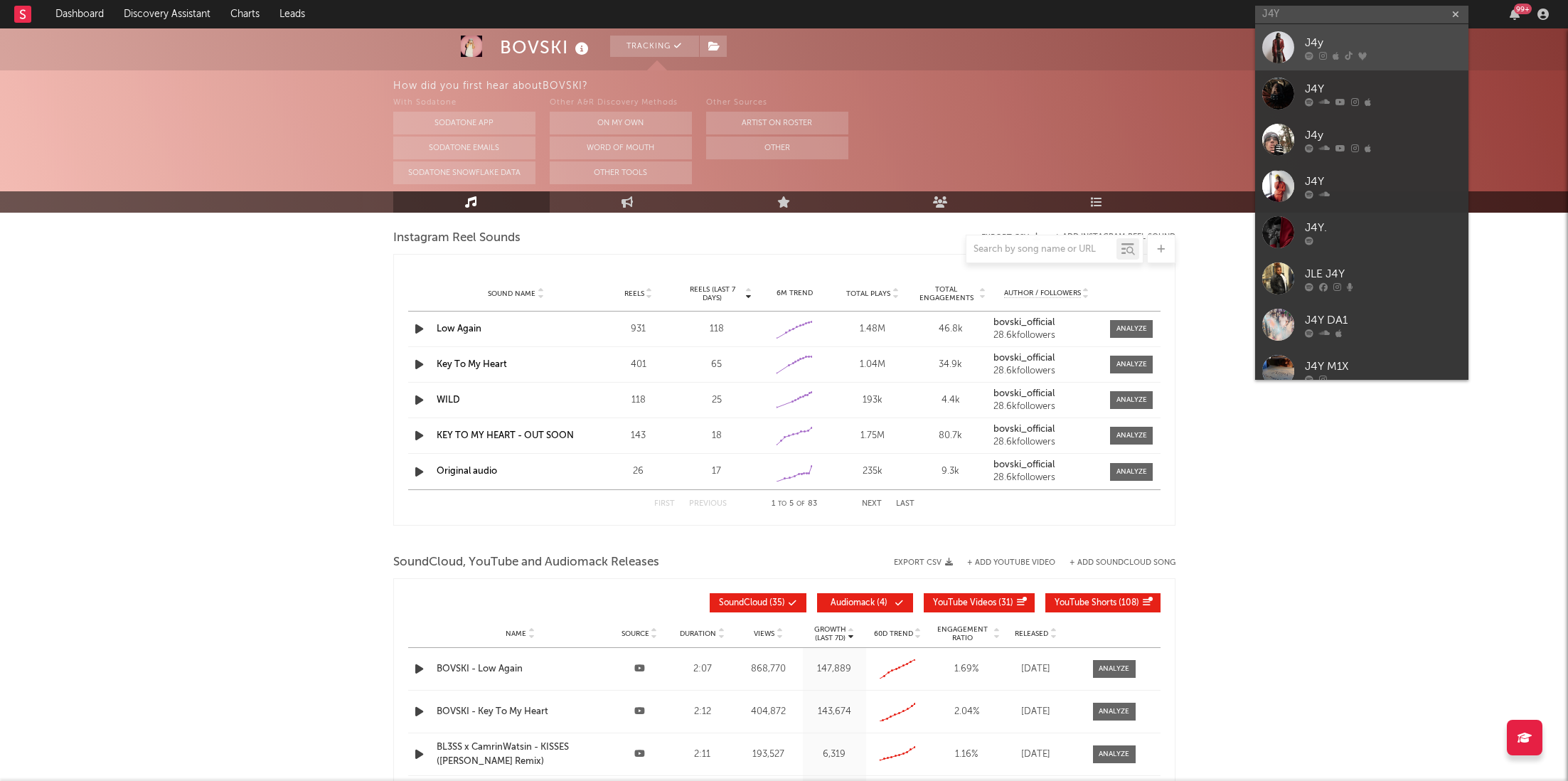
click at [1330, 57] on div at bounding box center [1383, 55] width 156 height 8
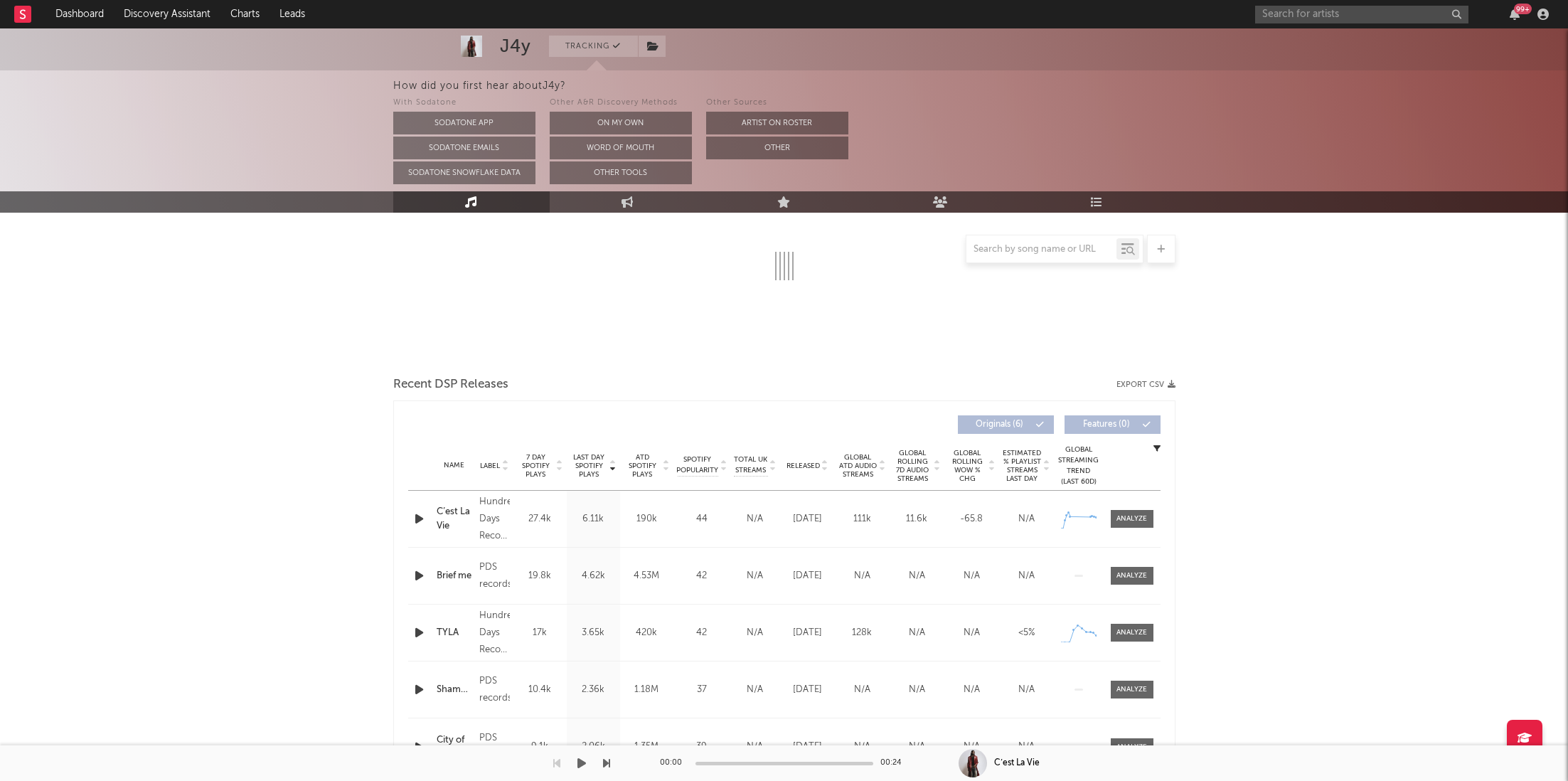
select select "6m"
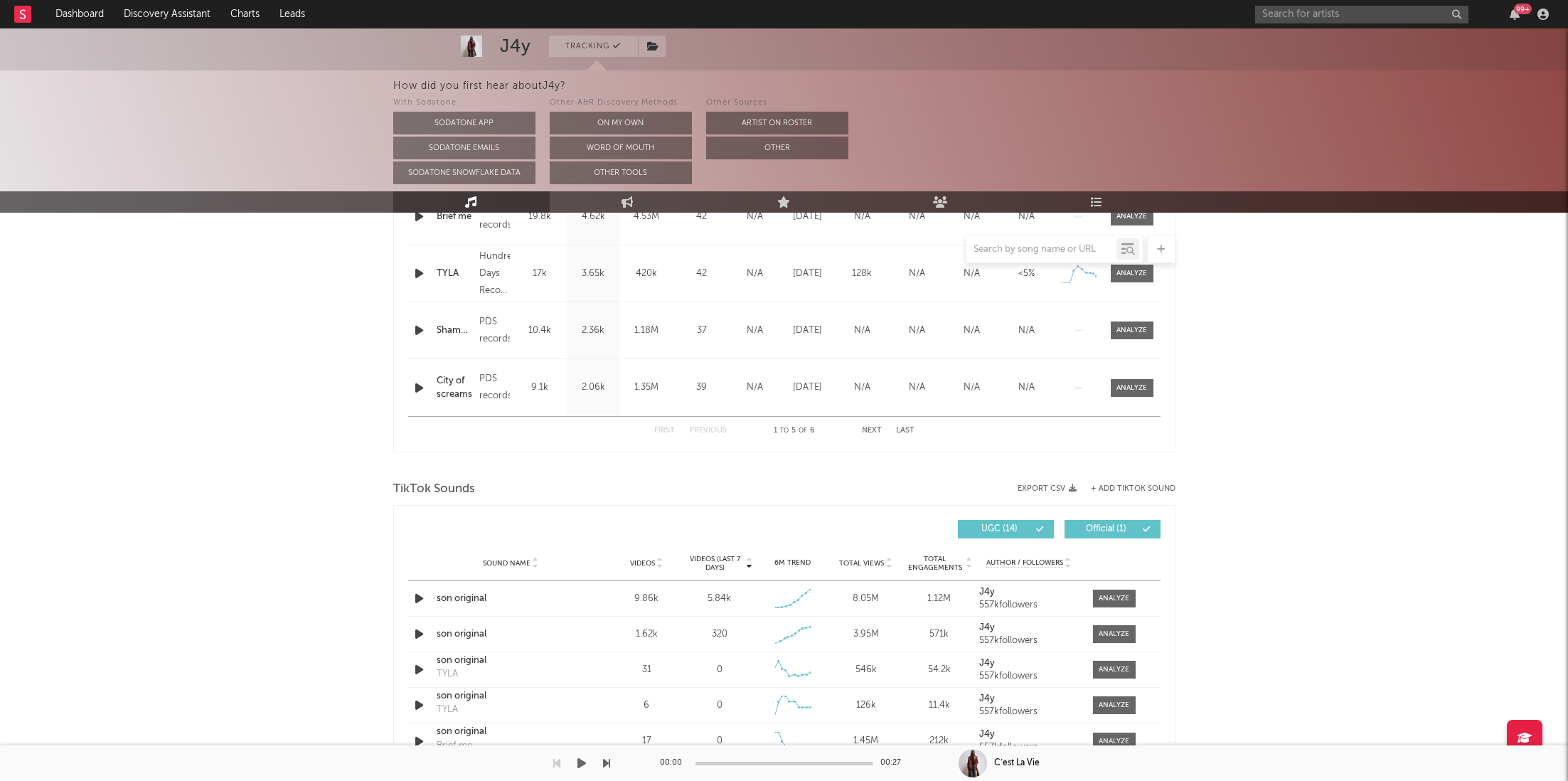
scroll to position [747, 0]
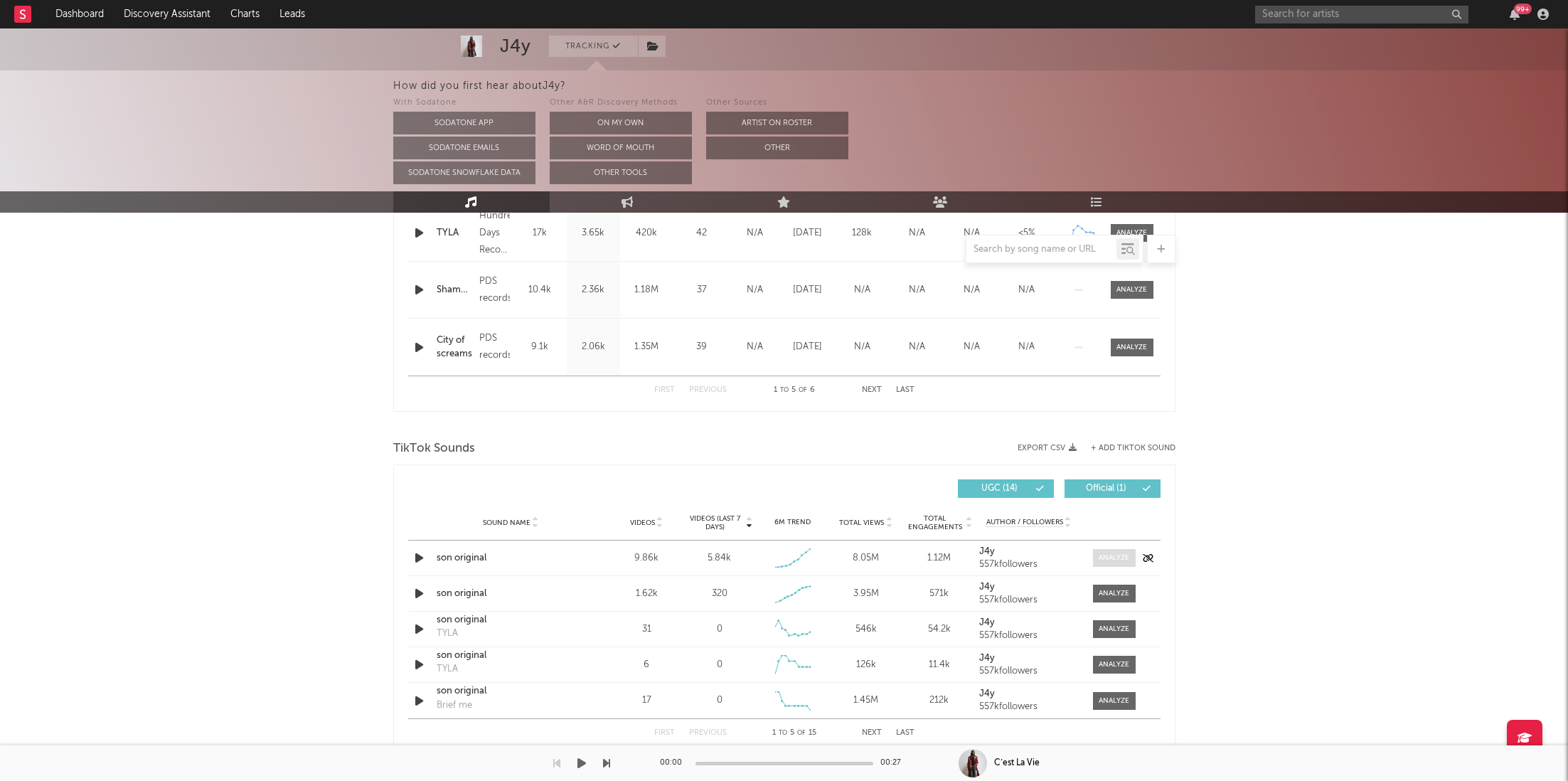
click at [1104, 554] on div at bounding box center [1114, 558] width 31 height 11
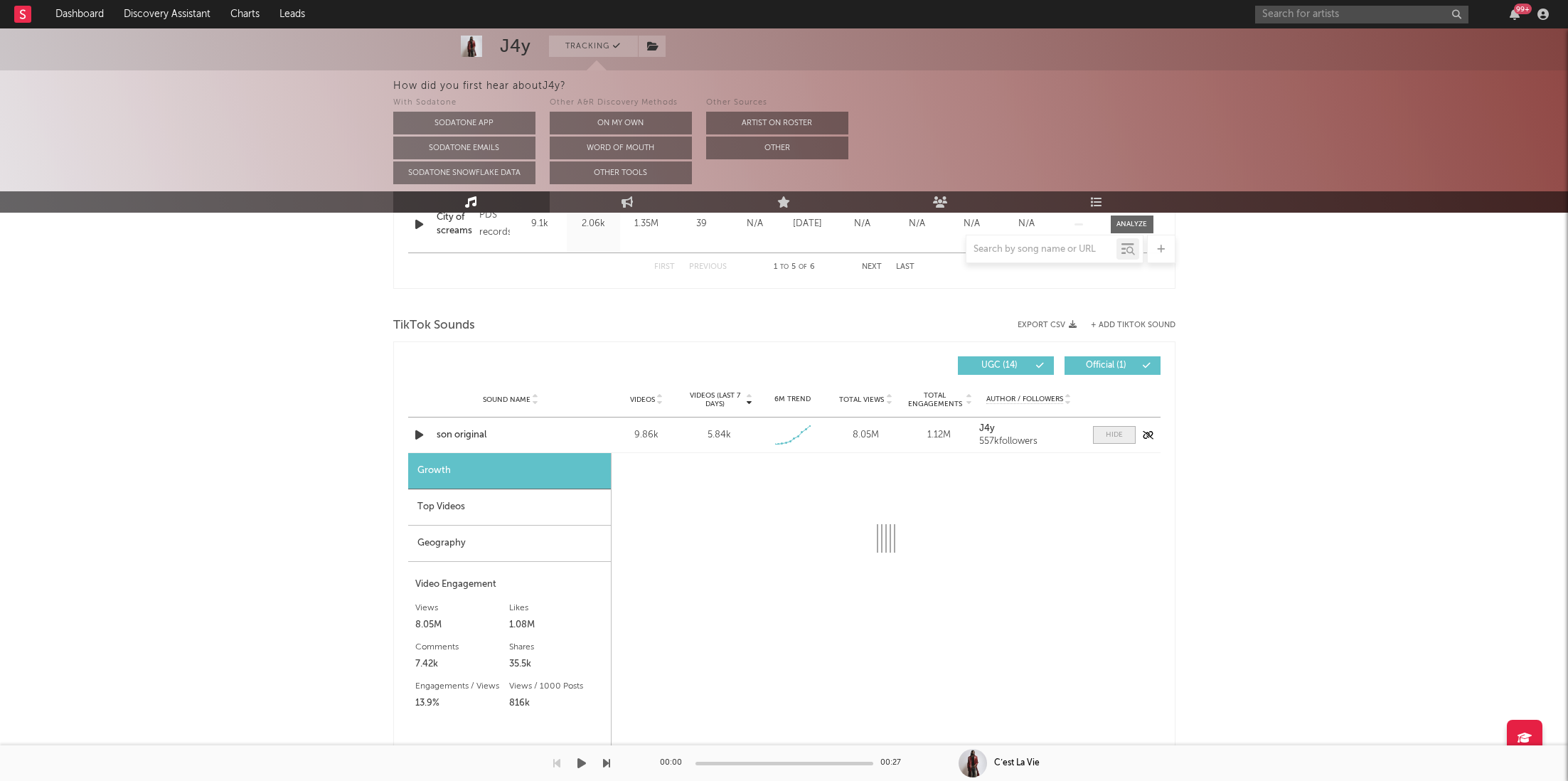
scroll to position [924, 0]
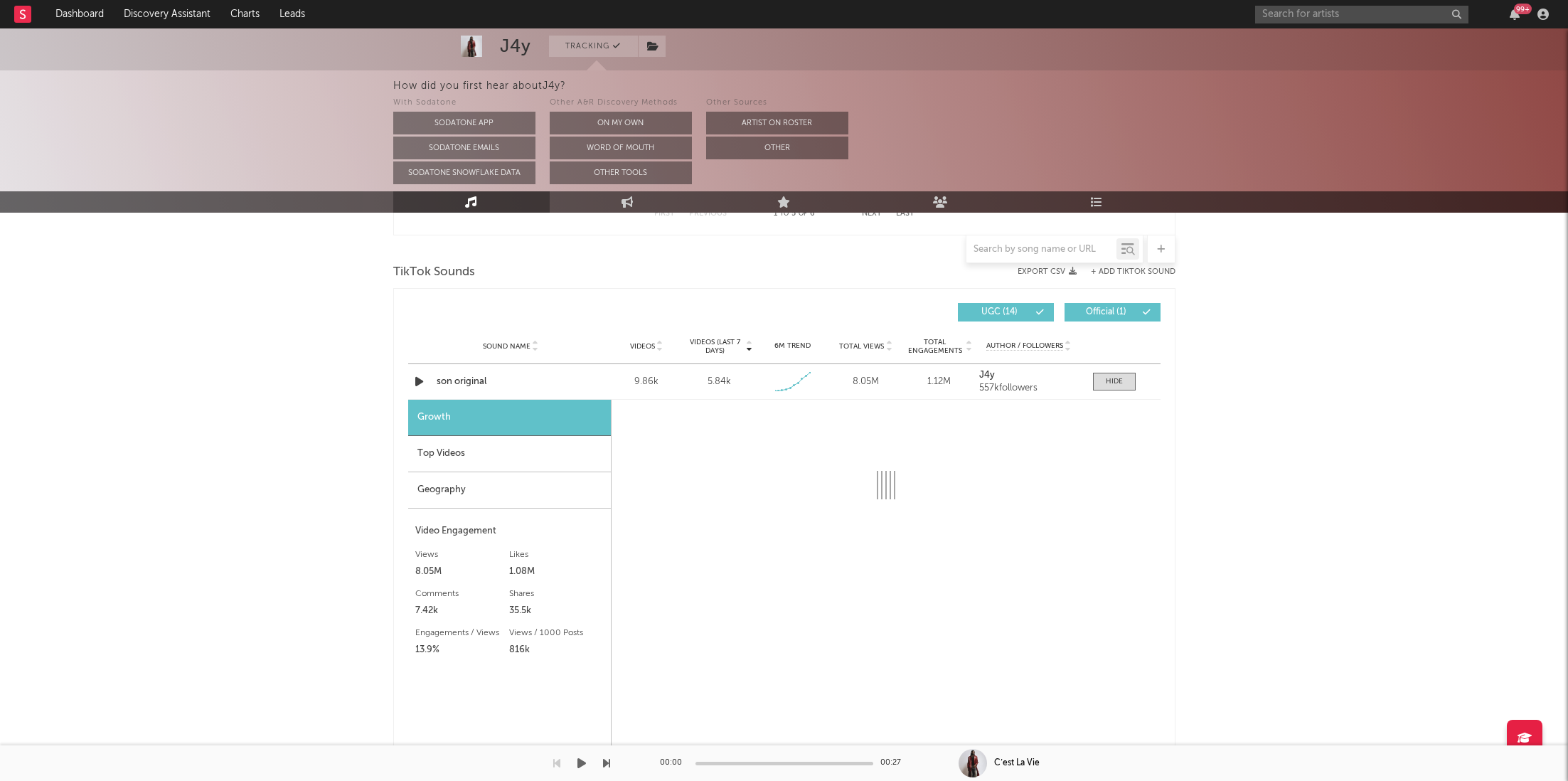
select select "1w"
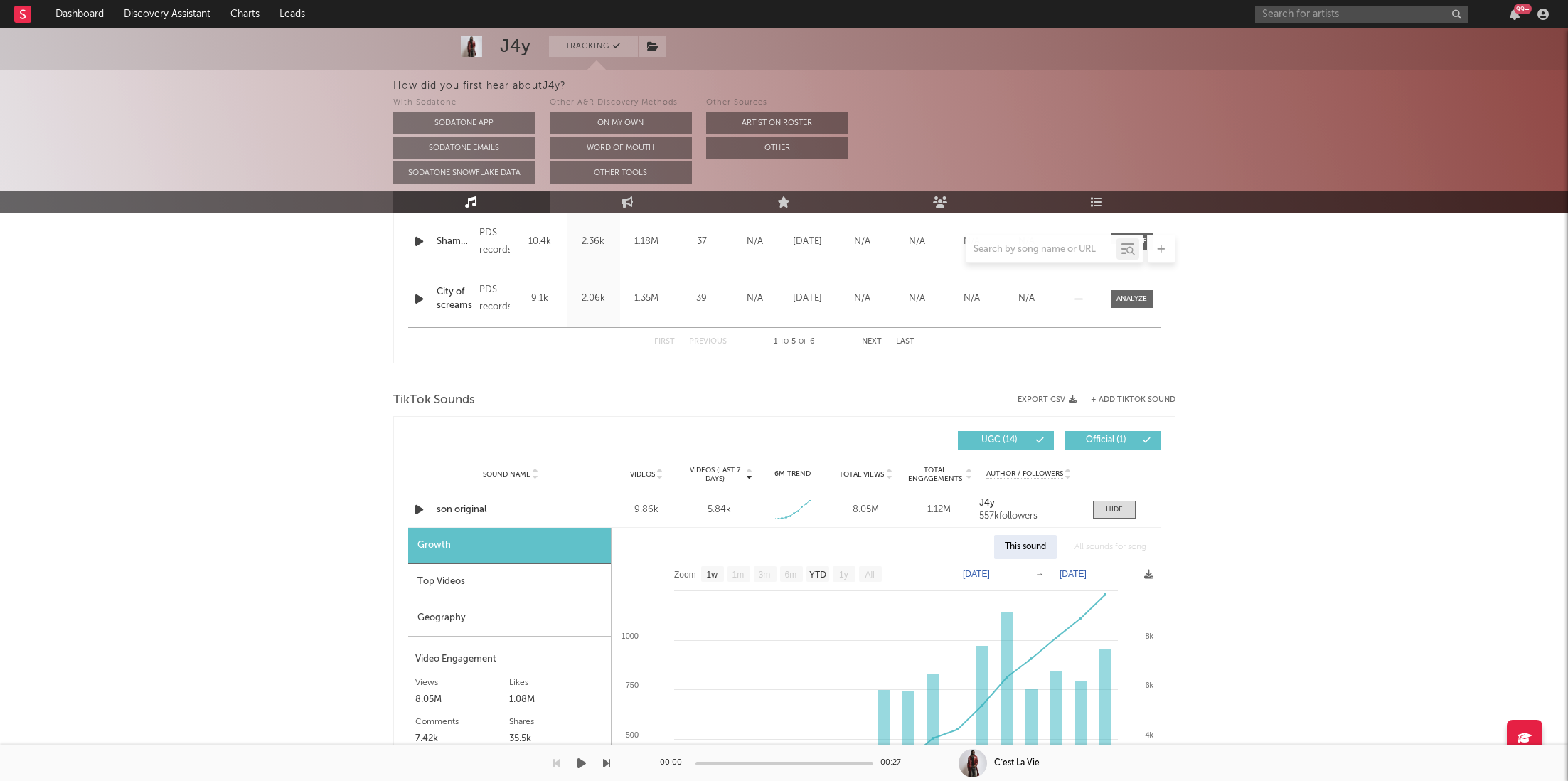
scroll to position [0, 0]
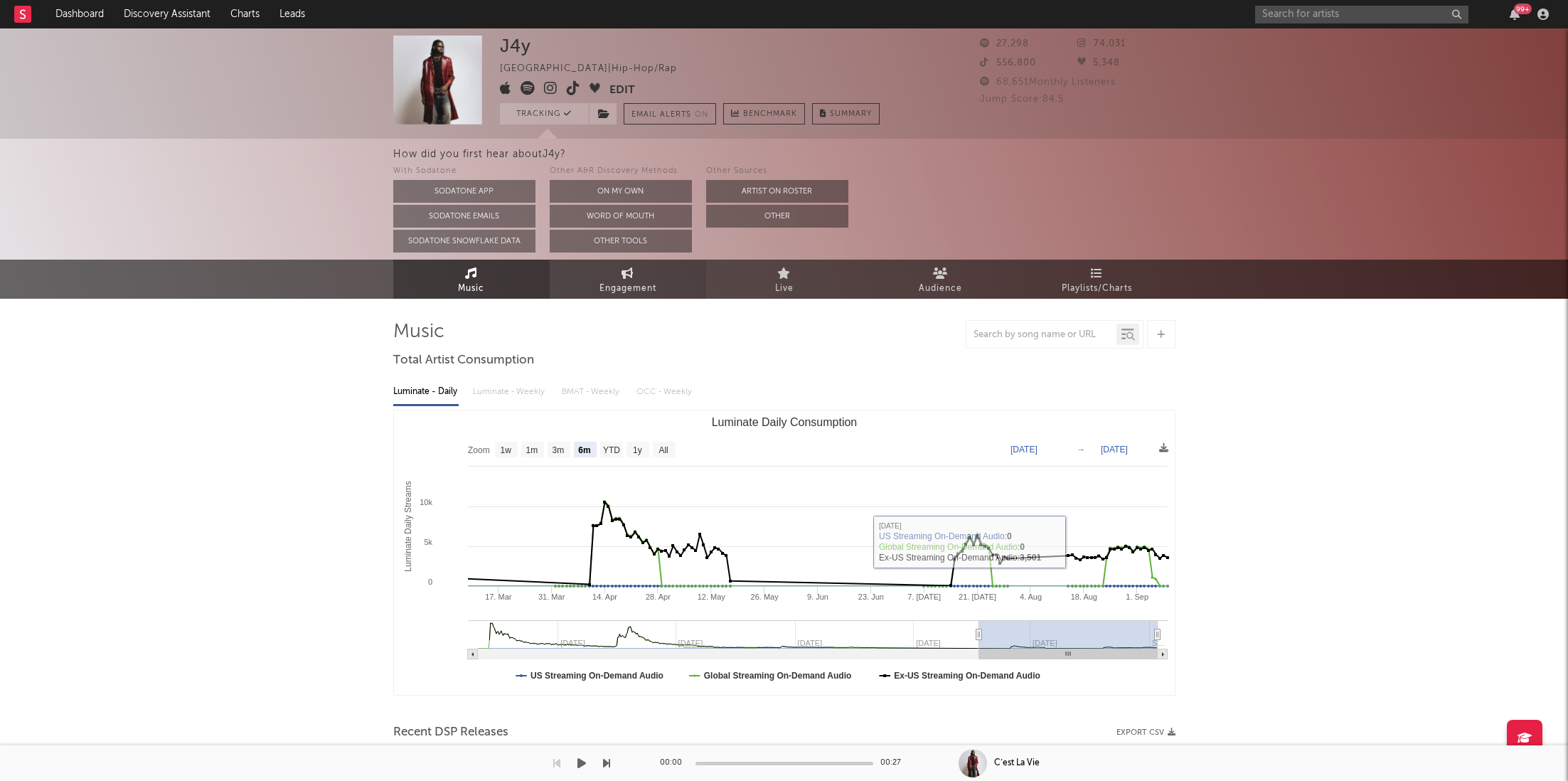
click at [633, 274] on icon at bounding box center [627, 273] width 12 height 12
select select "1w"
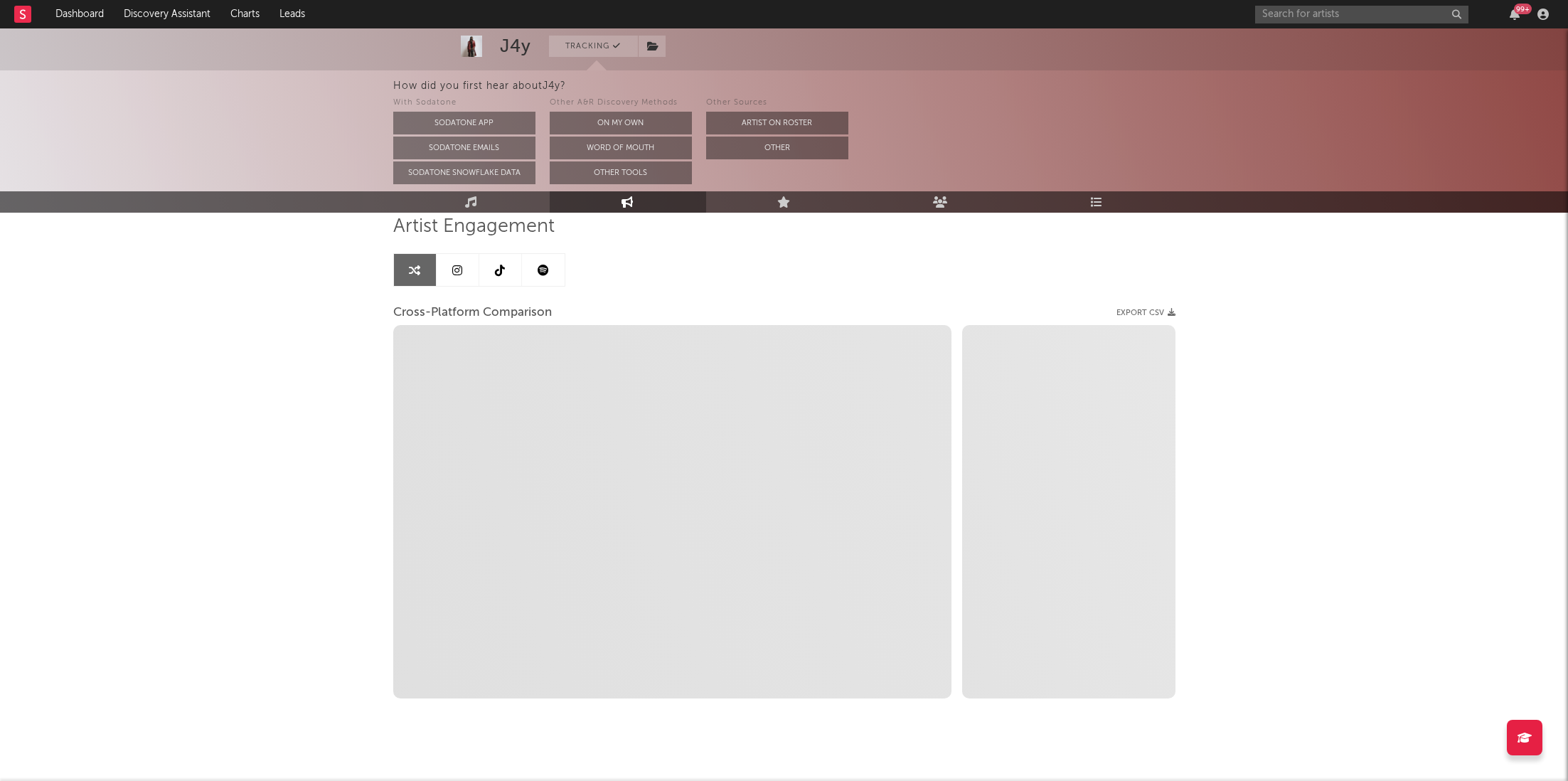
scroll to position [110, 0]
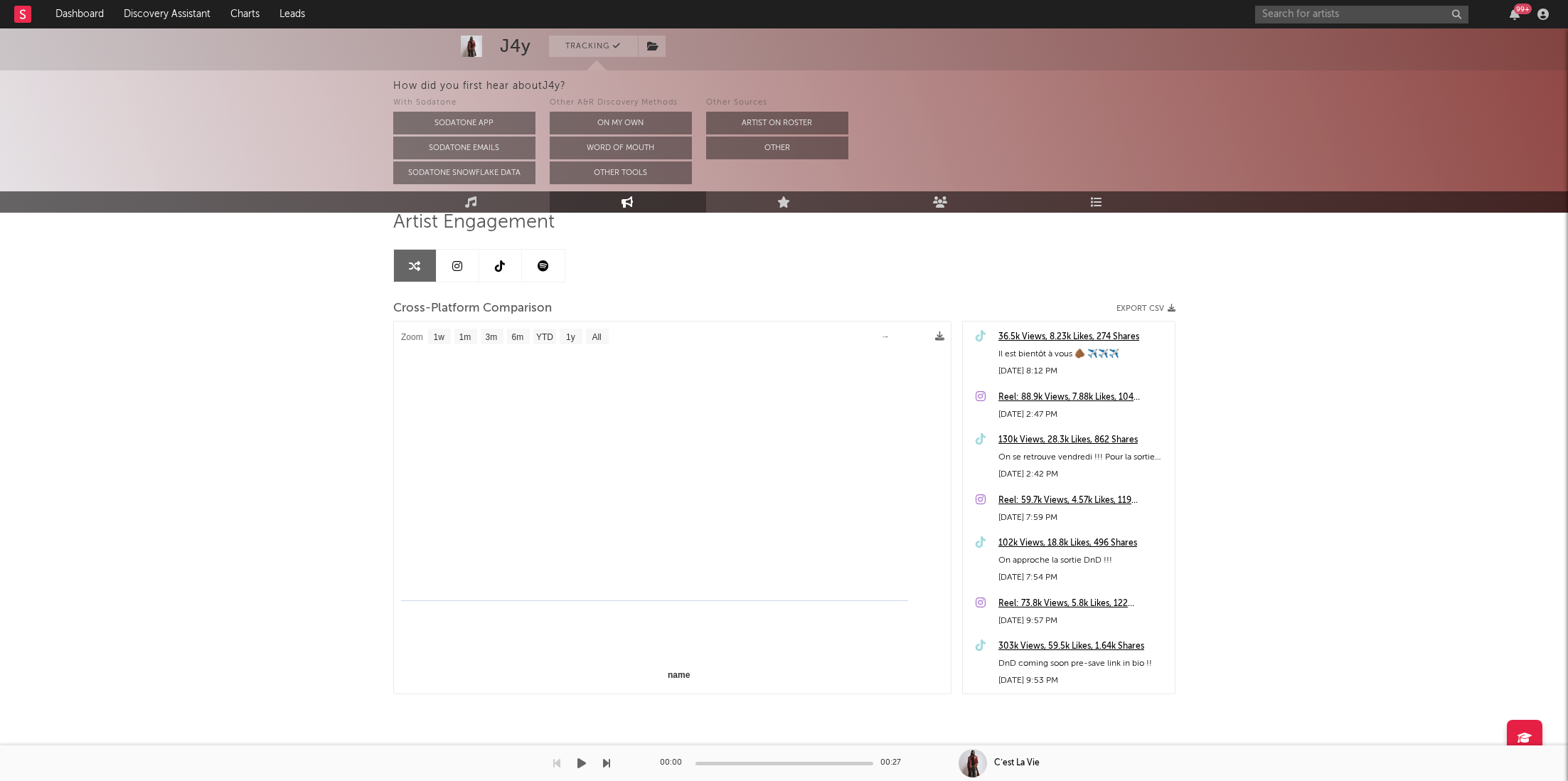
select select "1m"
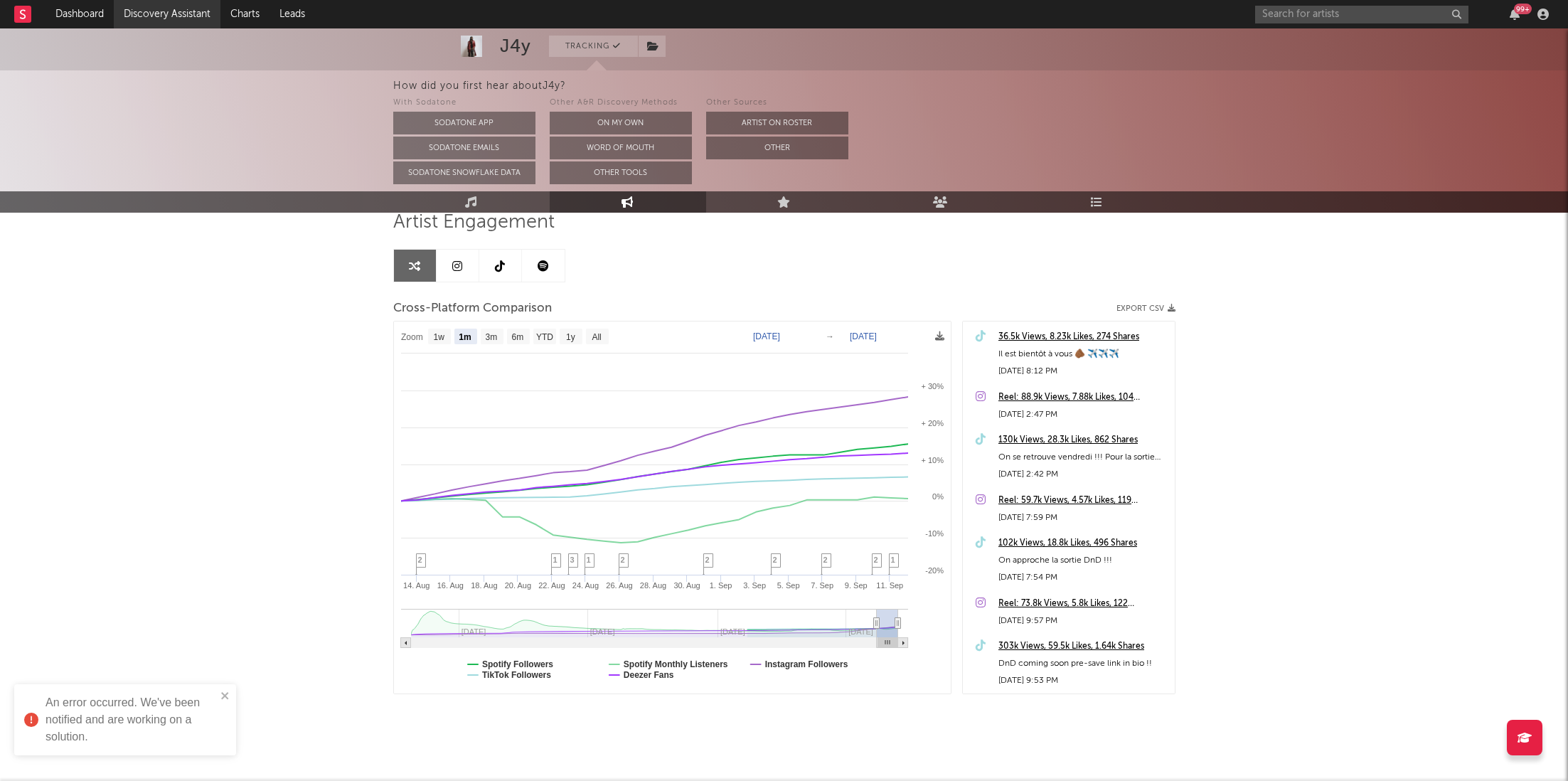
click at [149, 4] on link "Discovery Assistant" at bounding box center [166, 14] width 106 height 28
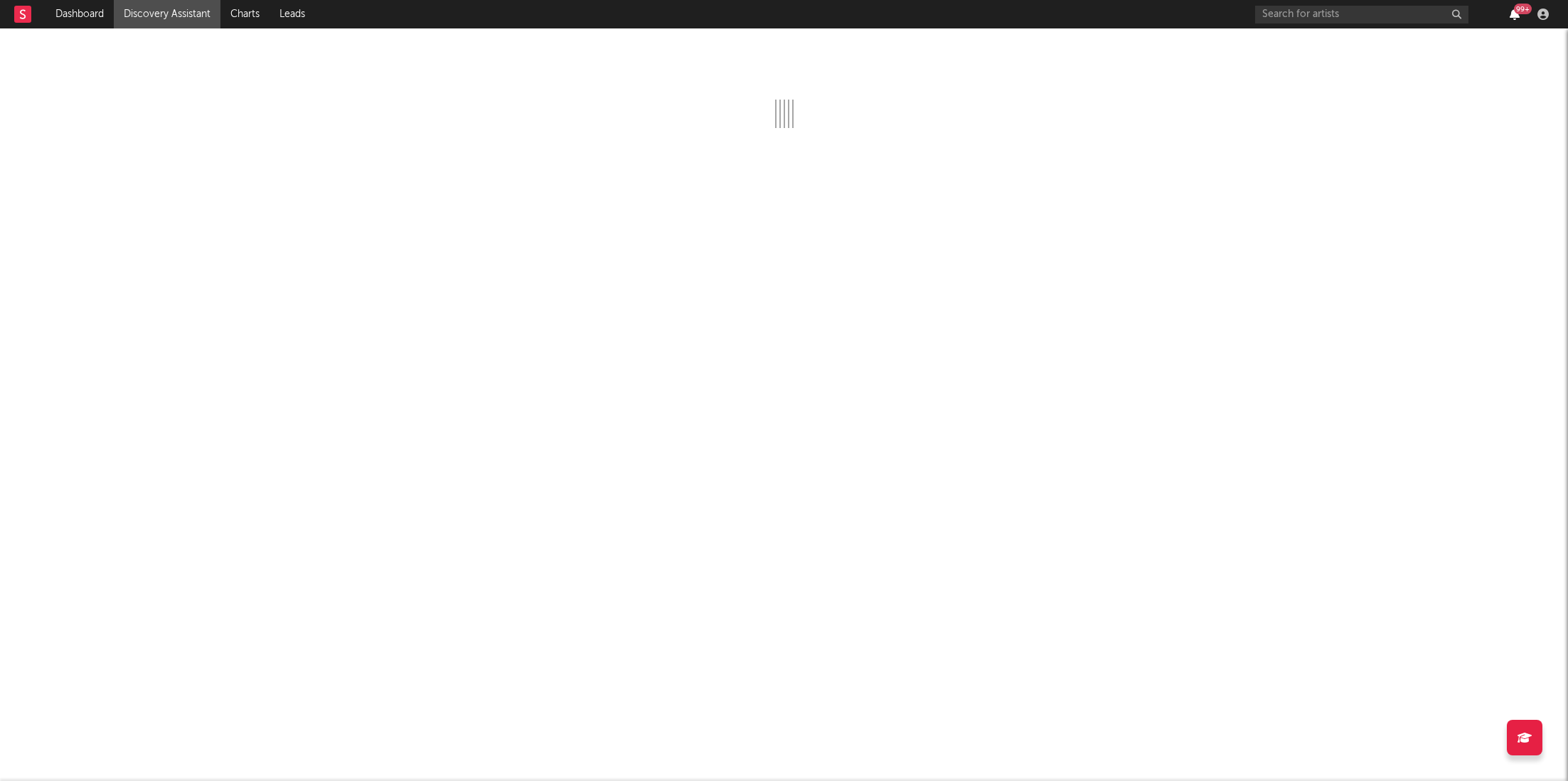
click at [1513, 12] on icon "button" at bounding box center [1514, 14] width 10 height 12
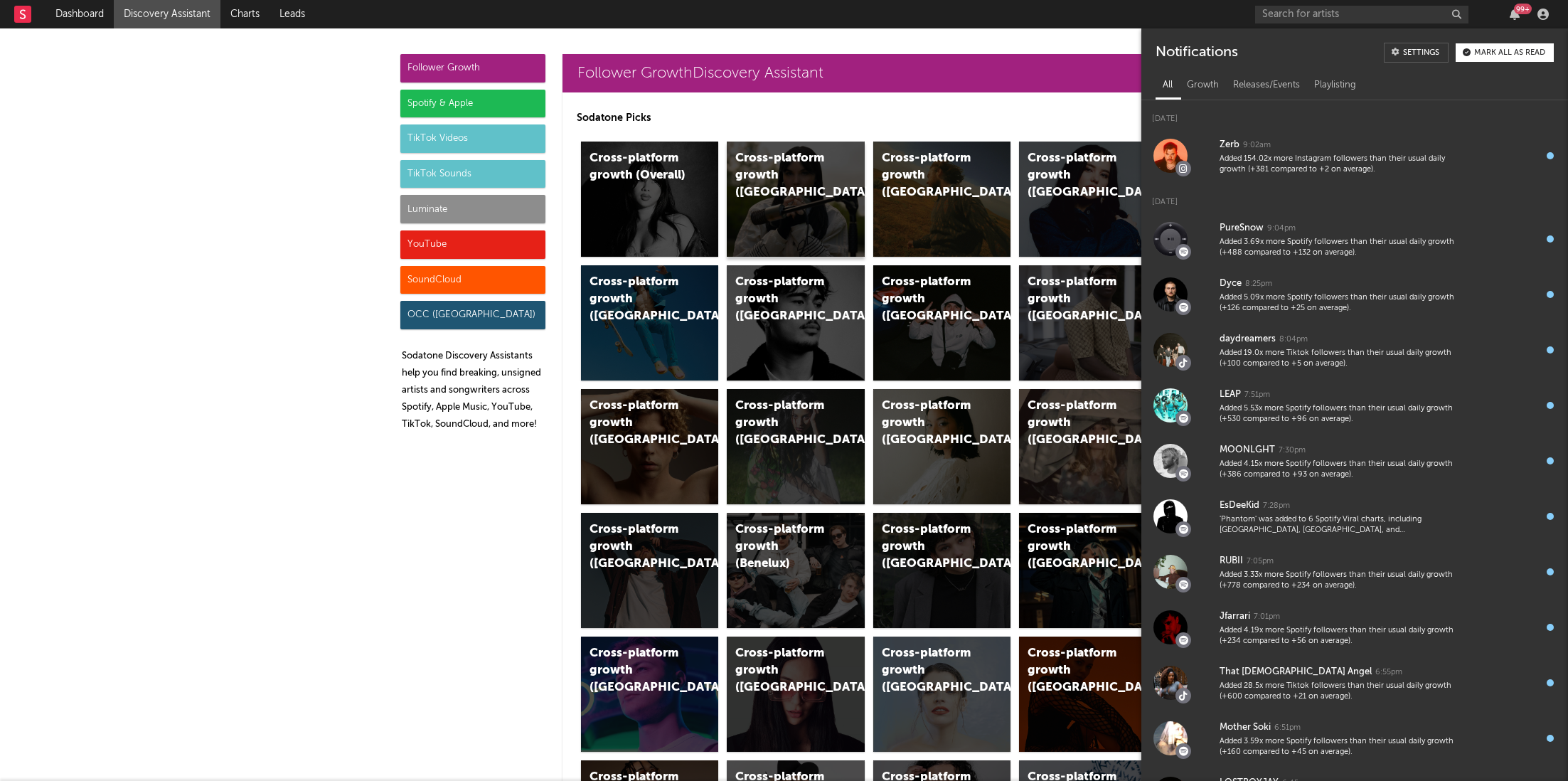
click at [806, 165] on div "Cross-platform growth ([GEOGRAPHIC_DATA])" at bounding box center [784, 175] width 96 height 51
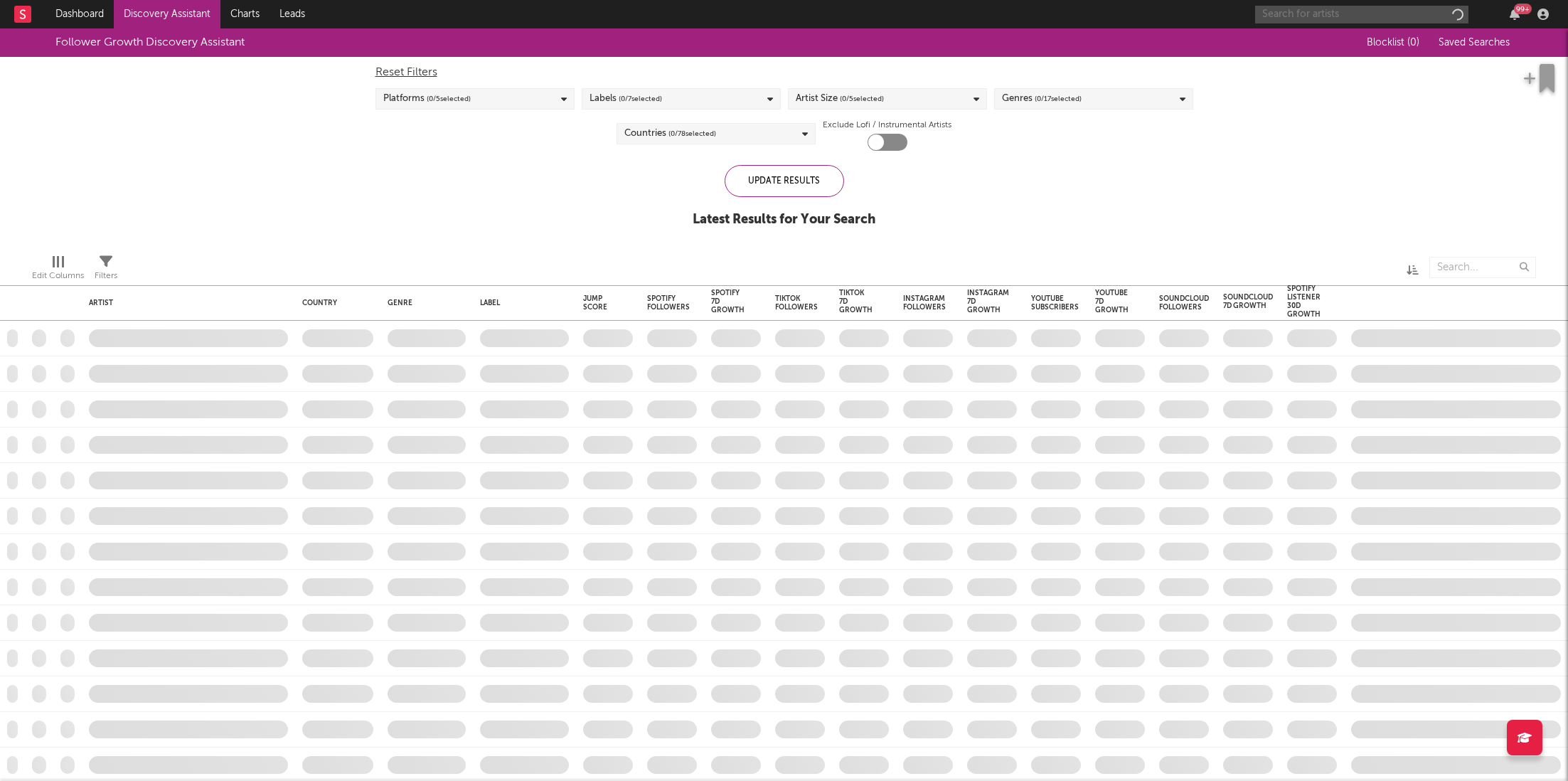
click at [1335, 11] on input "text" at bounding box center [1362, 15] width 214 height 18
checkbox input "true"
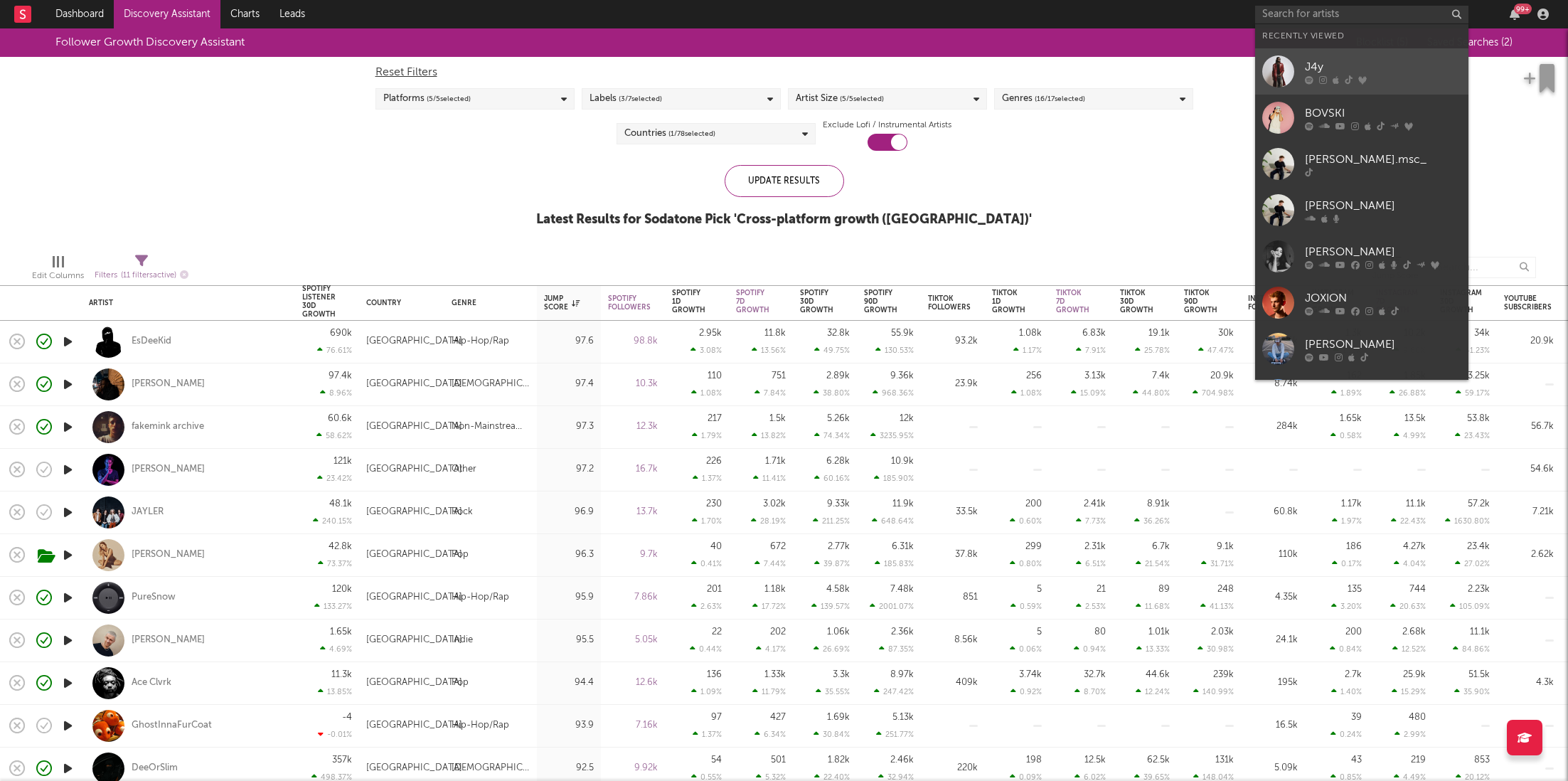
click at [1325, 69] on div "J4y" at bounding box center [1383, 66] width 156 height 17
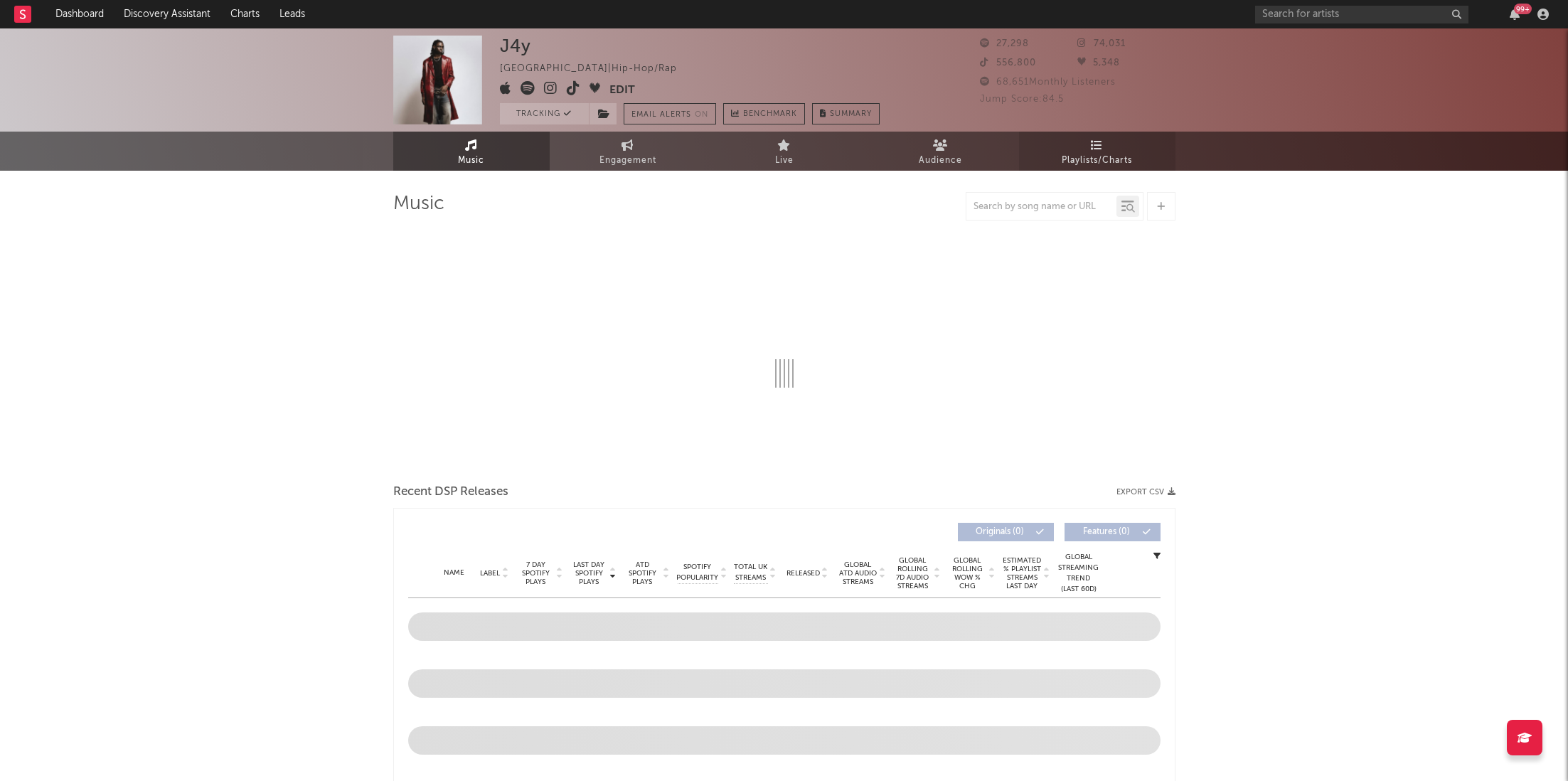
click at [1144, 132] on link "Playlists/Charts" at bounding box center [1097, 151] width 156 height 39
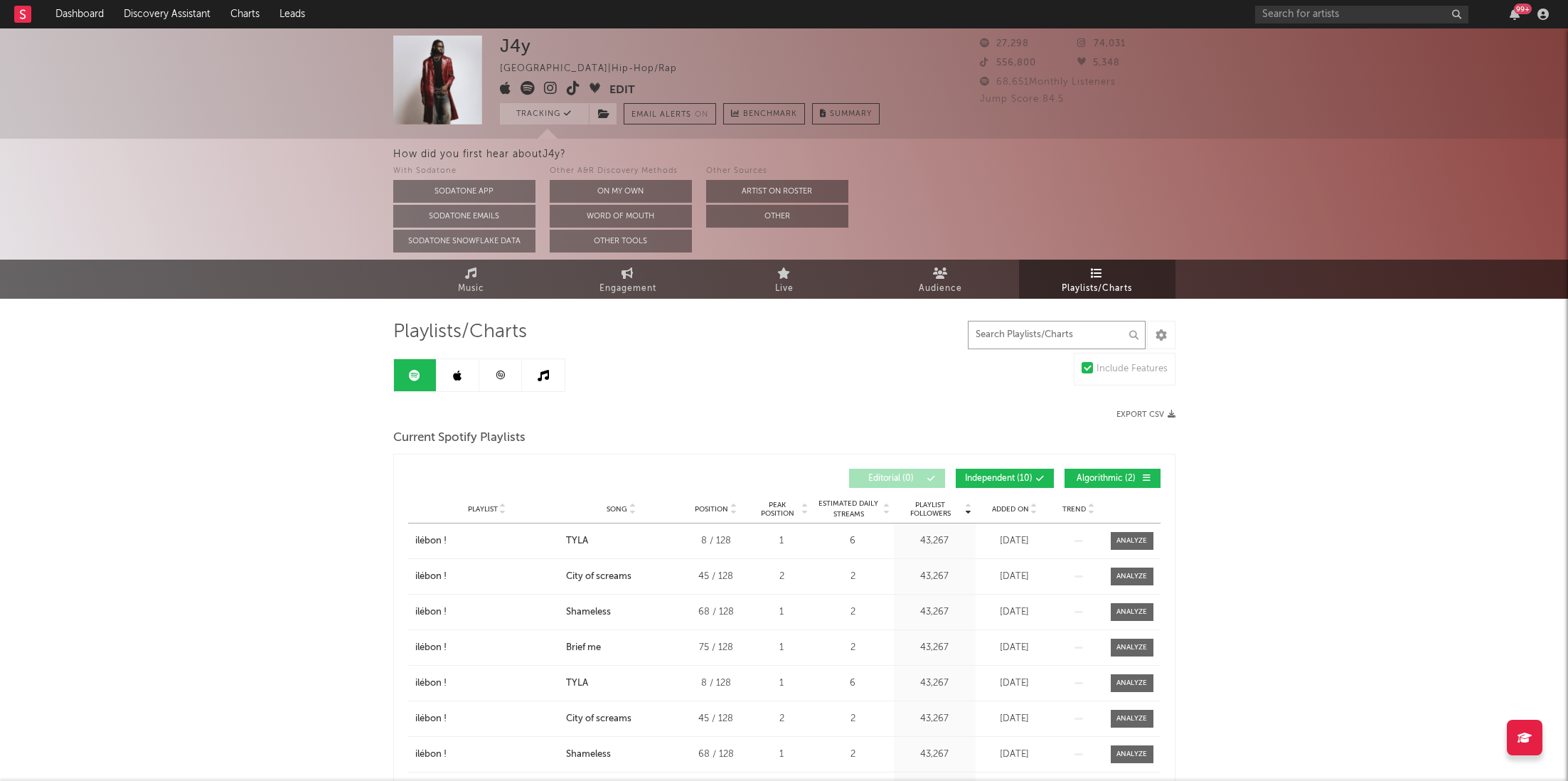
click at [1037, 321] on input "text" at bounding box center [1057, 335] width 178 height 28
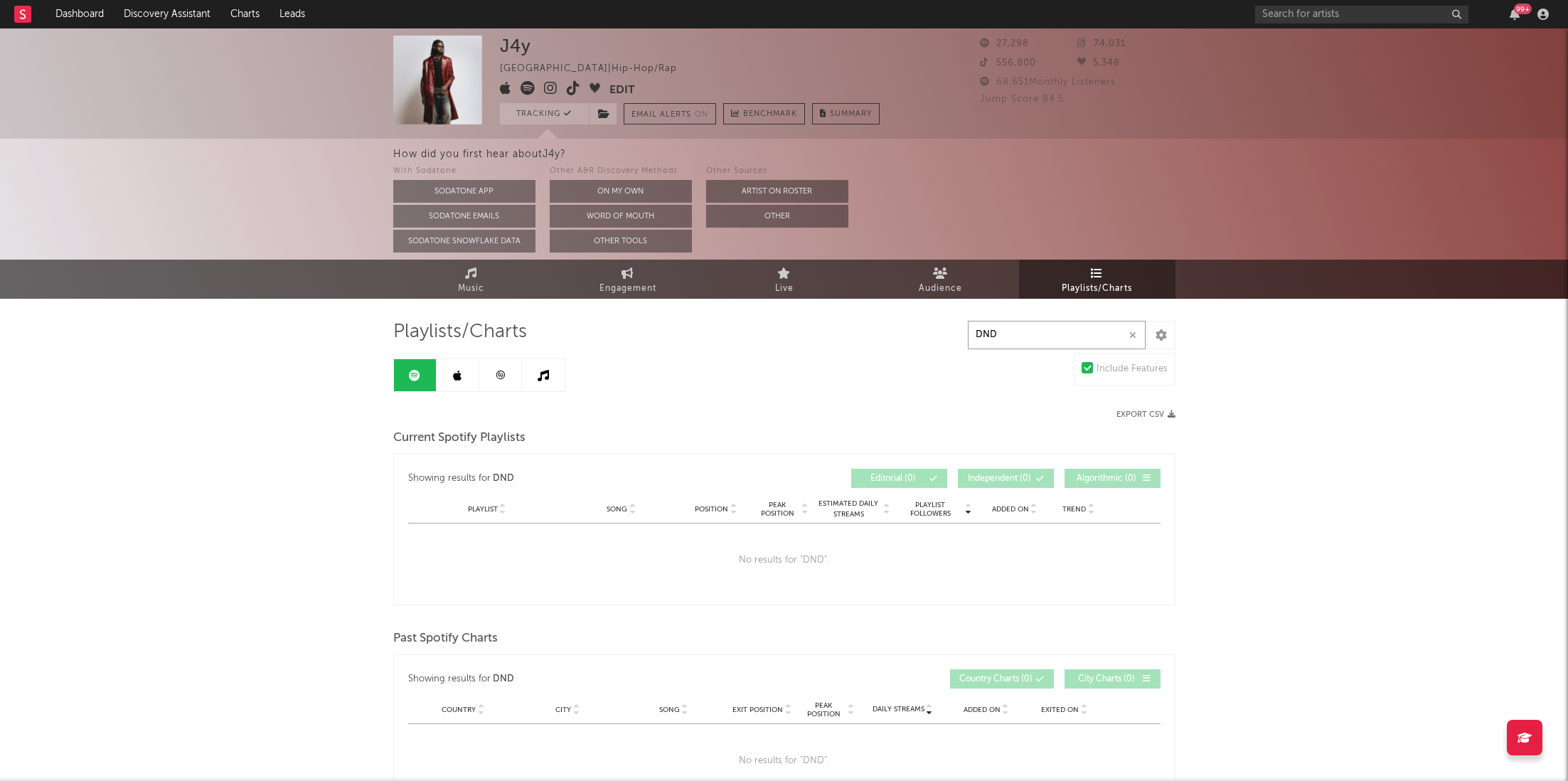
type input "DND"
click at [450, 368] on link at bounding box center [457, 375] width 43 height 32
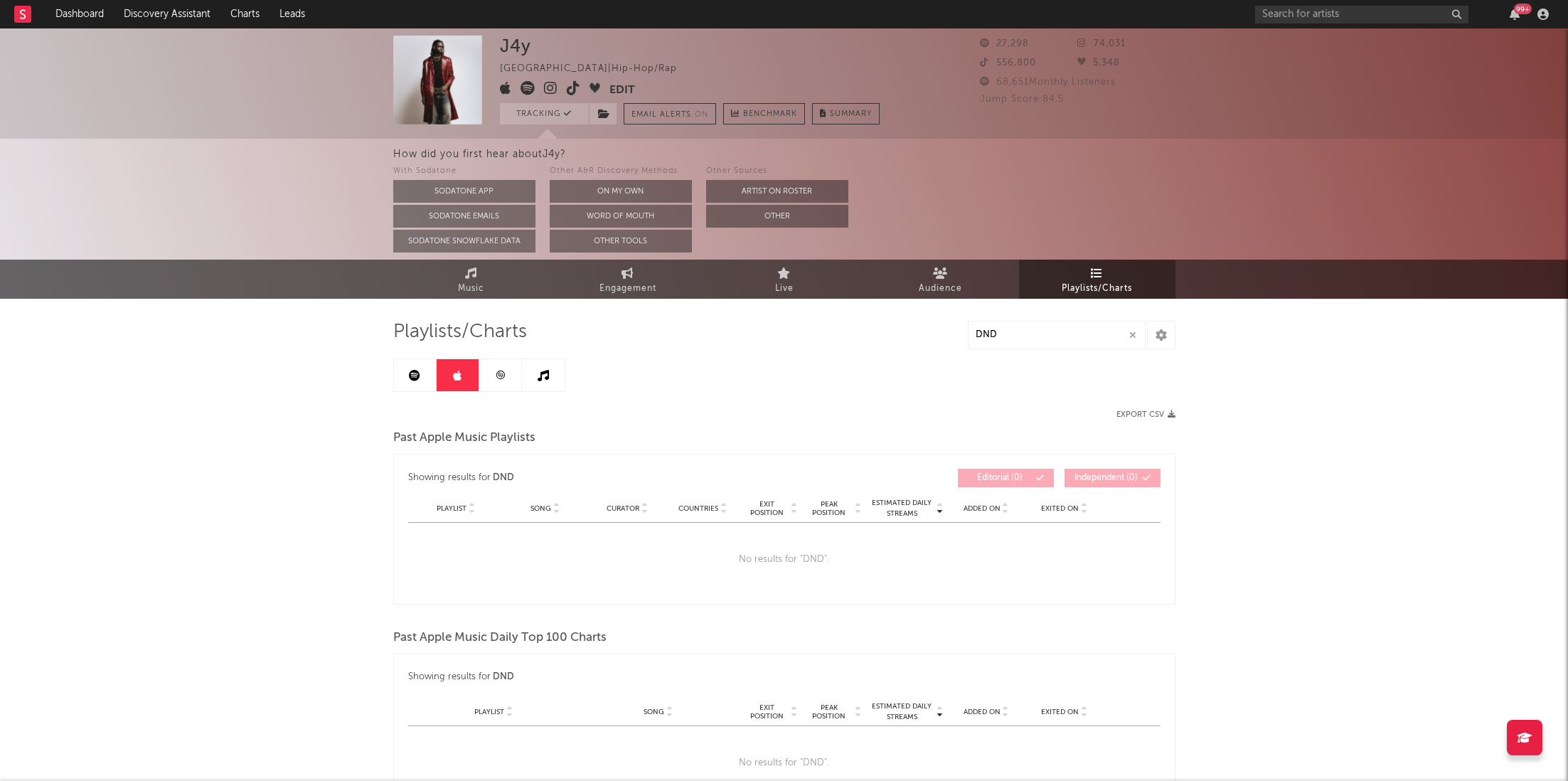
click at [483, 371] on link at bounding box center [500, 375] width 43 height 32
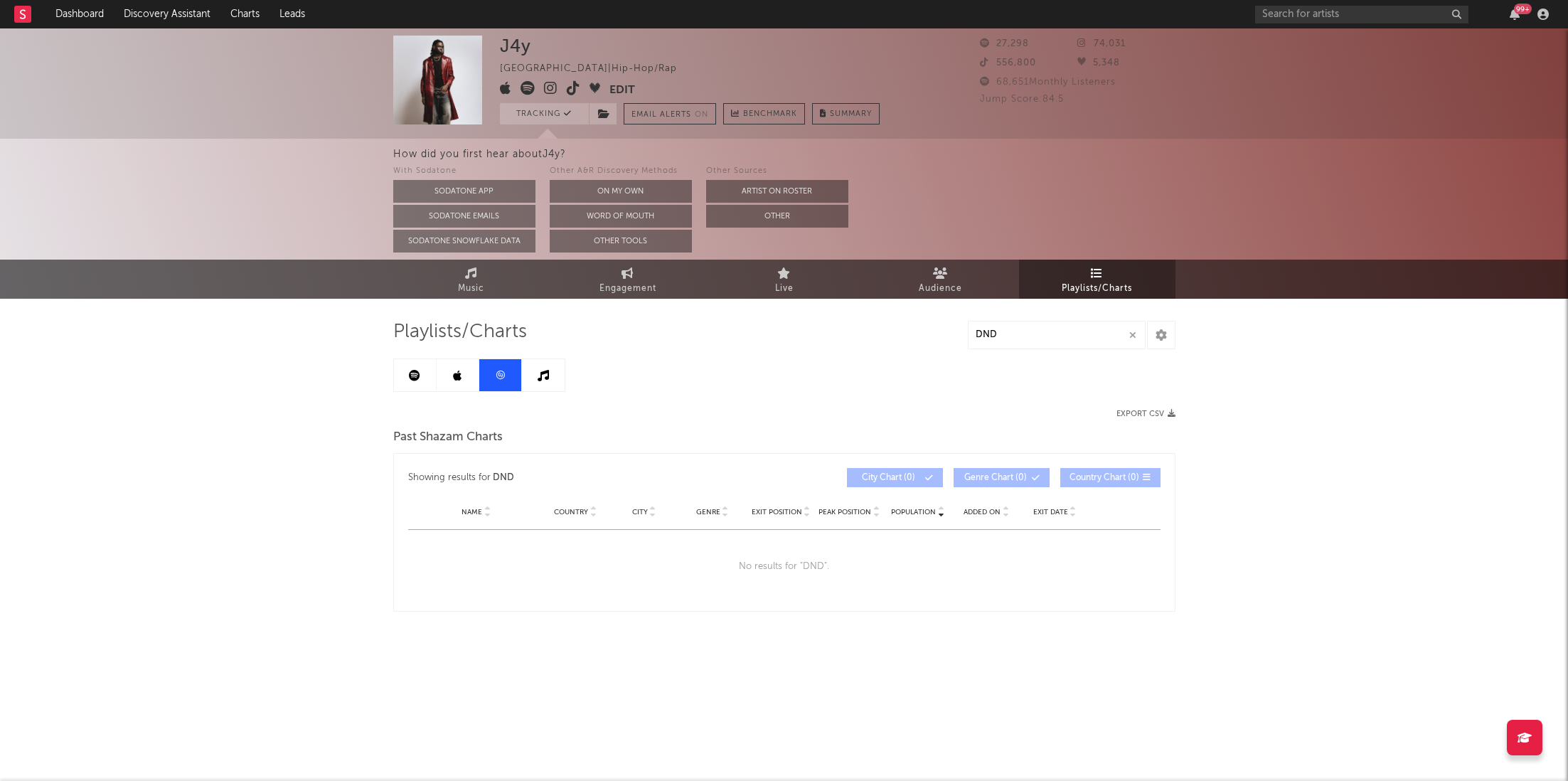
click at [538, 377] on icon at bounding box center [544, 375] width 12 height 12
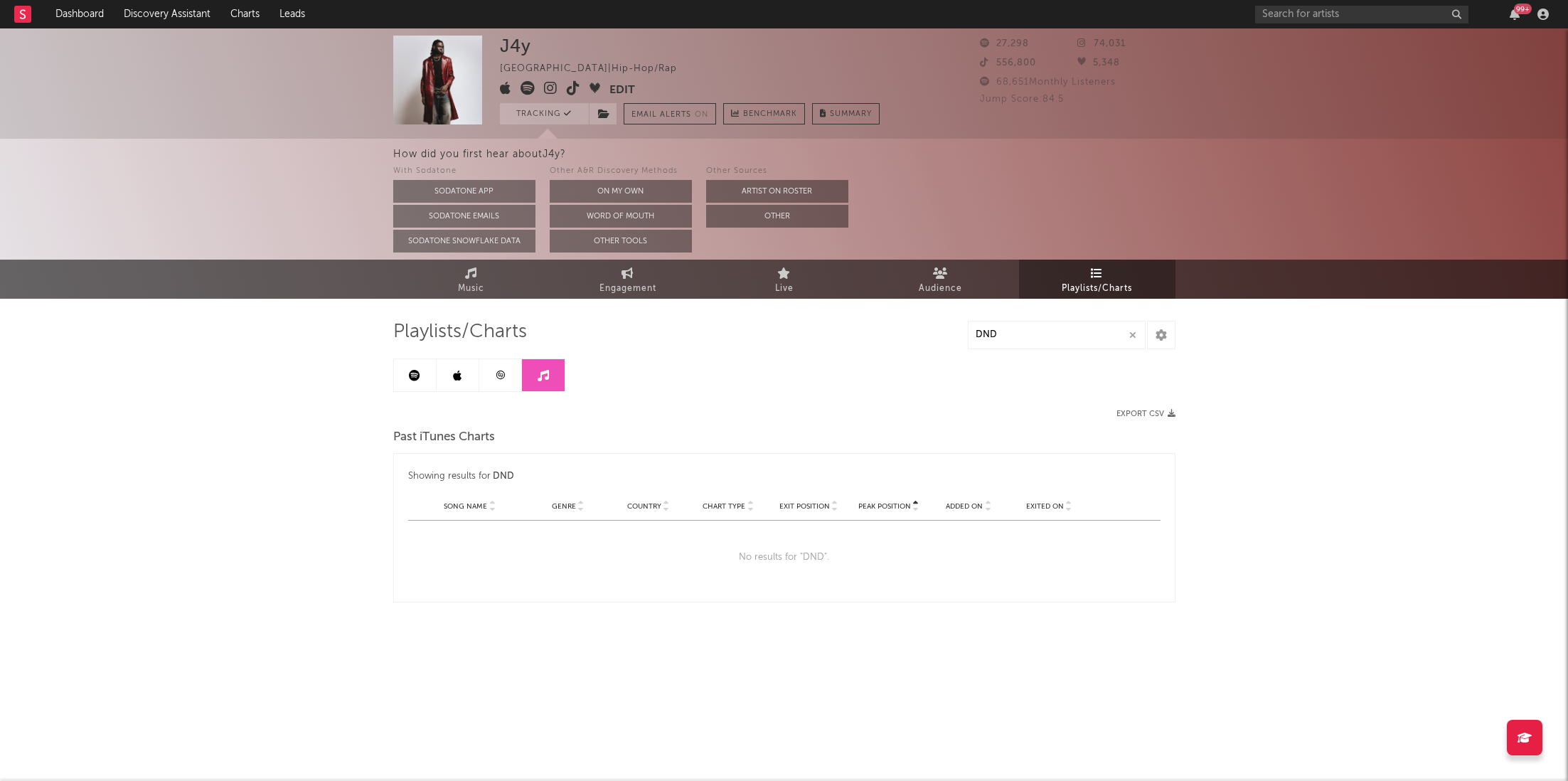
click at [398, 370] on link at bounding box center [414, 375] width 43 height 32
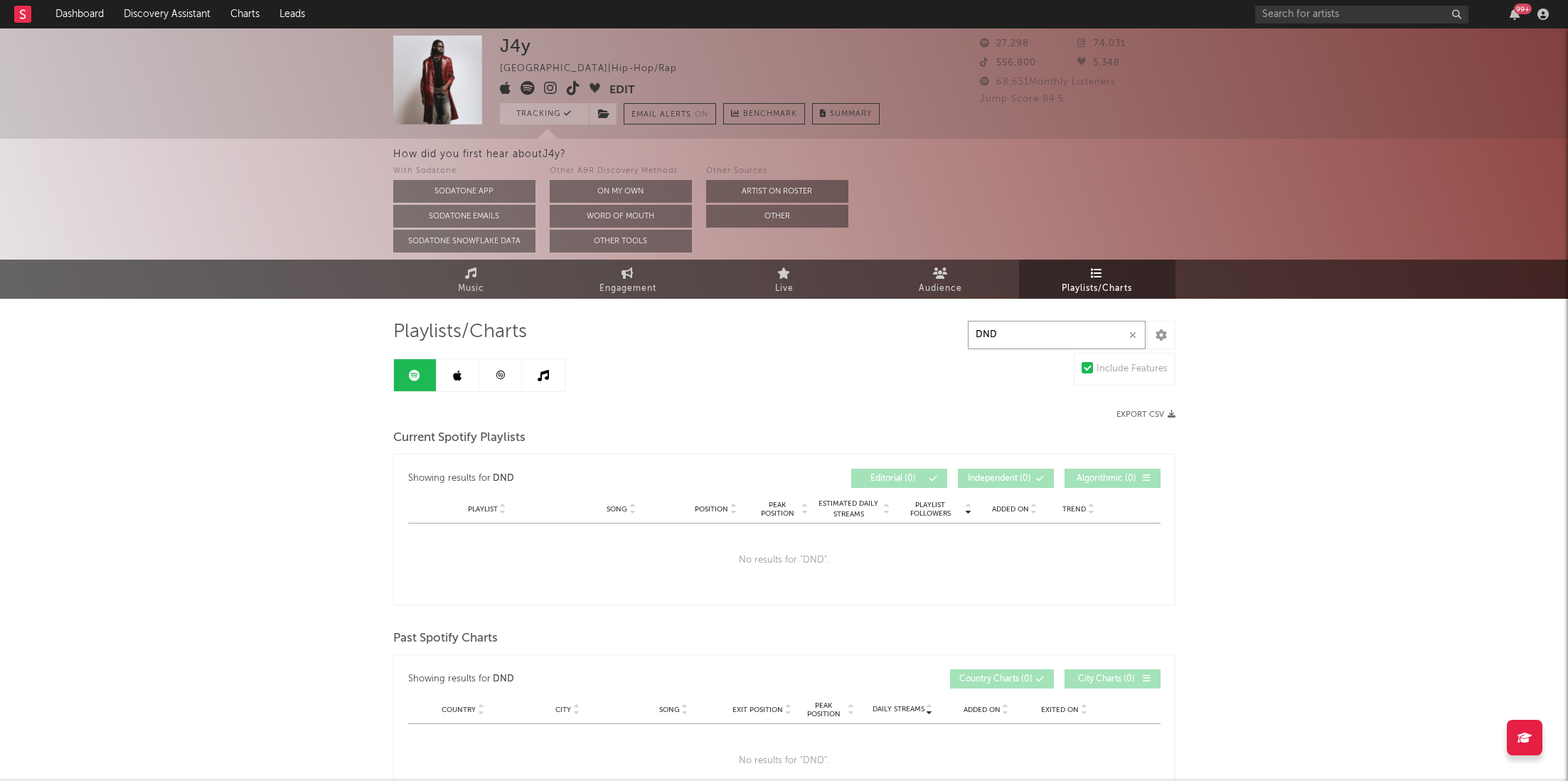
click at [1028, 325] on input "DND" at bounding box center [1057, 335] width 178 height 28
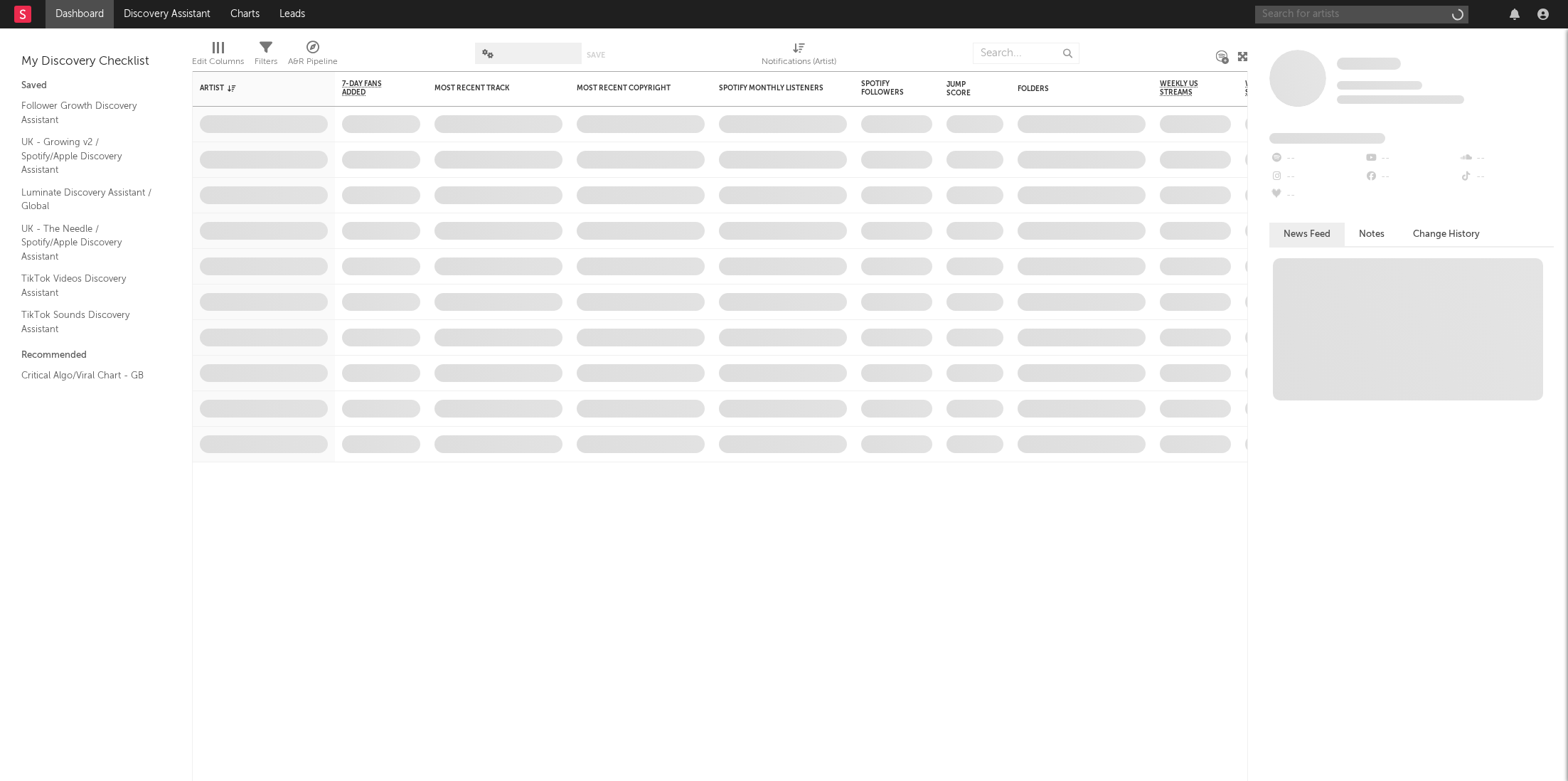
click at [1310, 21] on input "text" at bounding box center [1362, 15] width 214 height 18
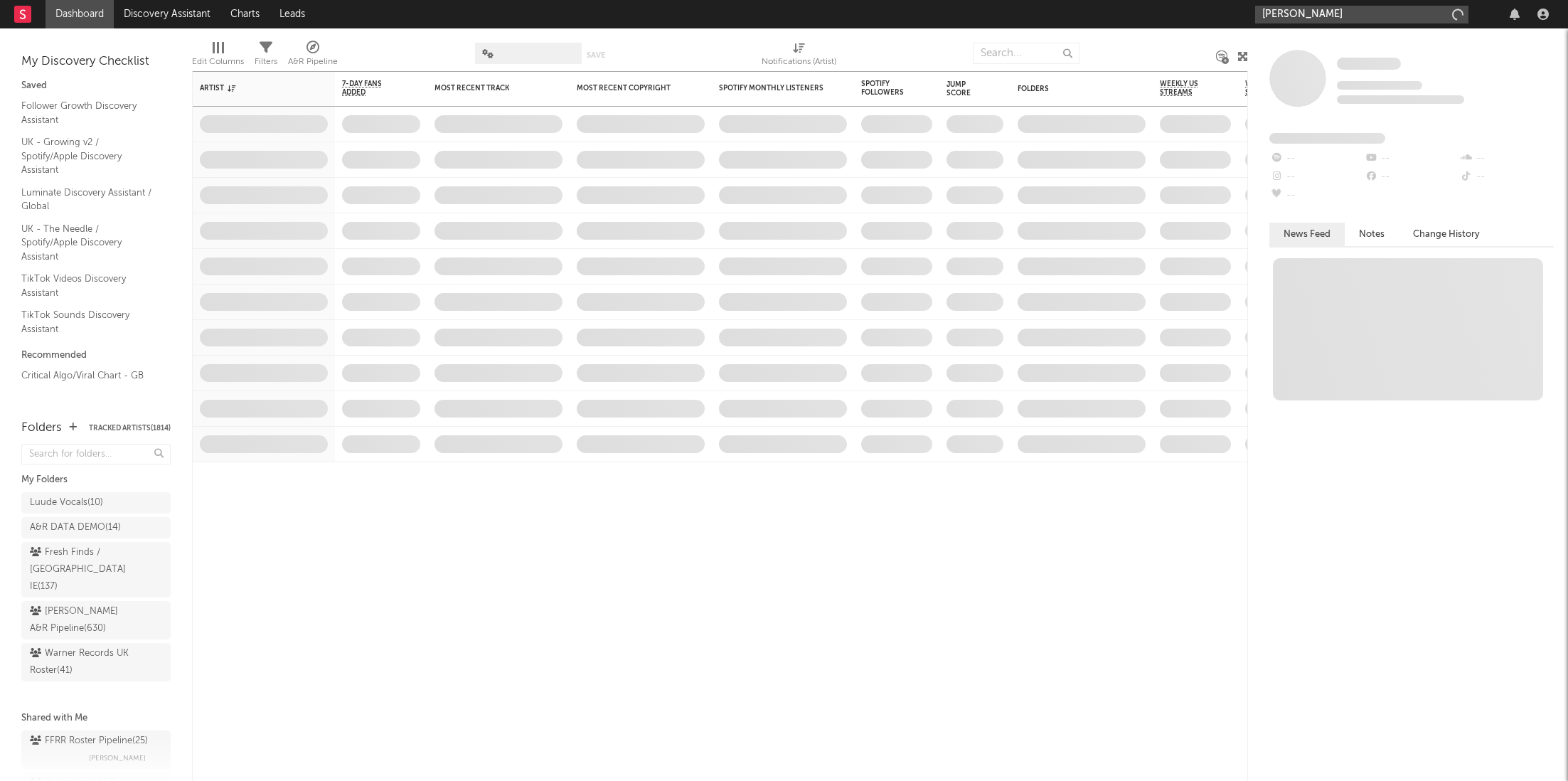
type input "leo walt"
